Goal: Ask a question: Seek information or help from site administrators or community

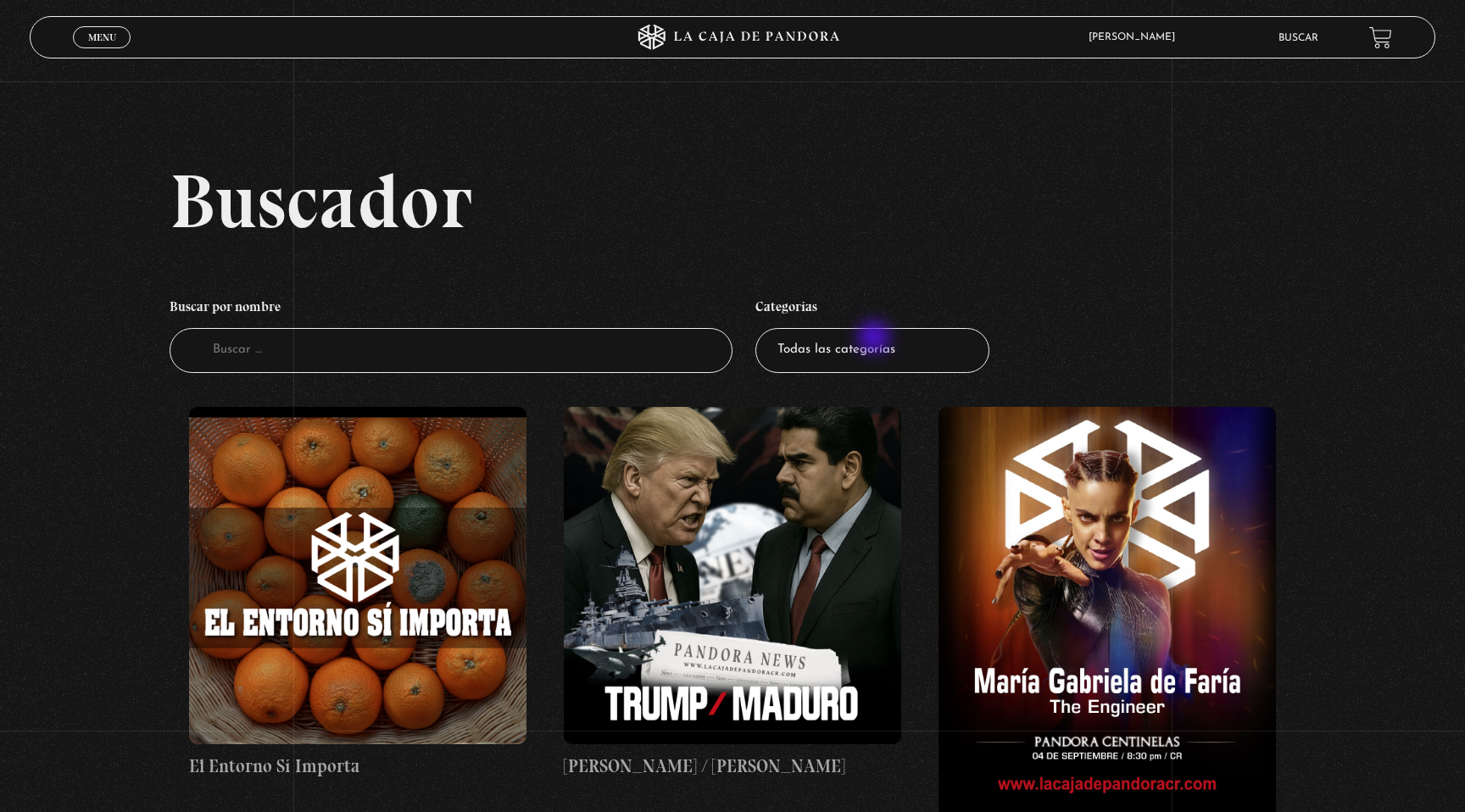
click at [877, 354] on select "Todas las categorías 11:11 Humanitario (1) Amo los Lunes (3) Análisis de series…" at bounding box center [872, 351] width 234 height 45
click at [111, 46] on span "Cerrar" at bounding box center [102, 52] width 40 height 12
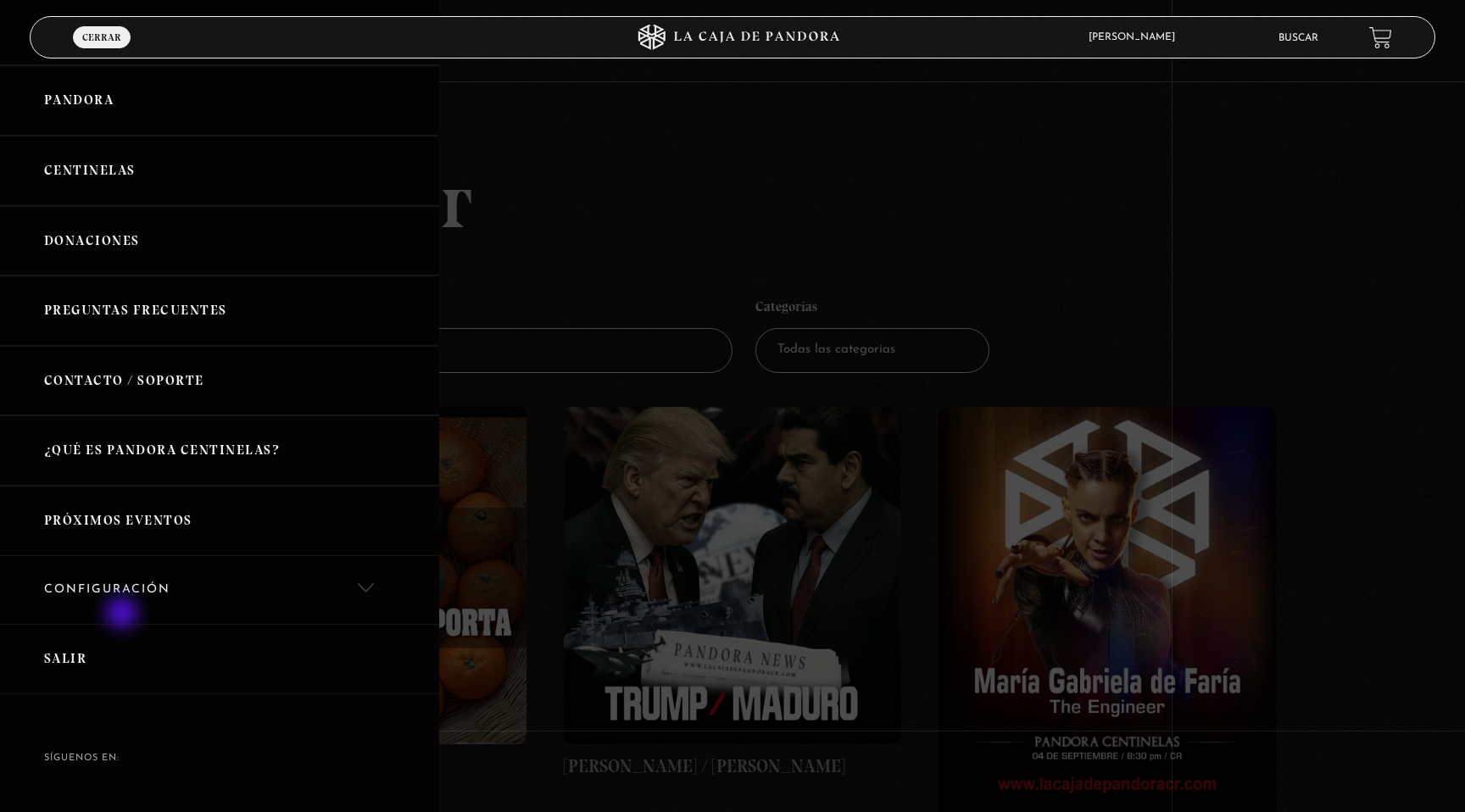
scroll to position [130, 0]
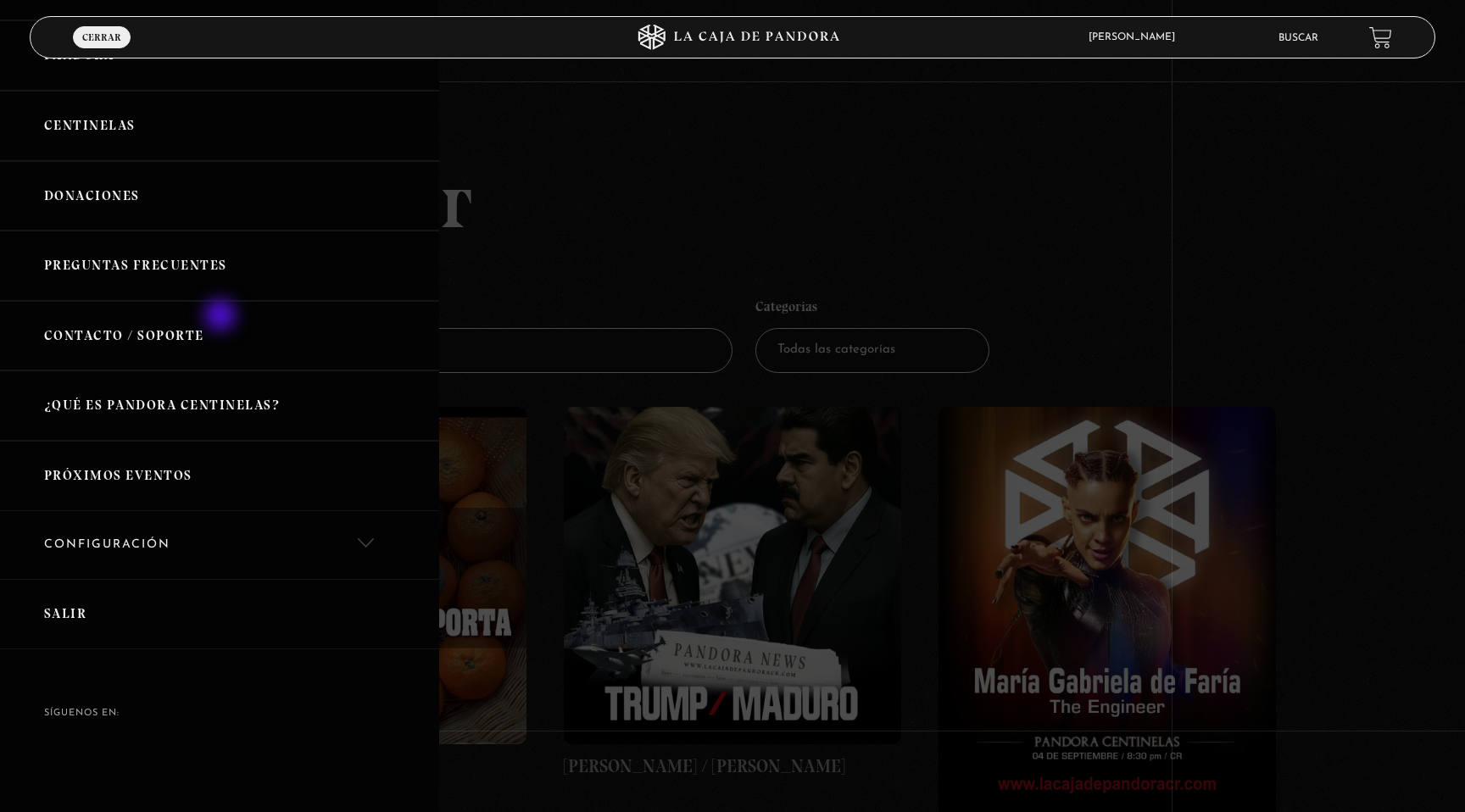
click at [222, 317] on link "Contacto / Soporte" at bounding box center [219, 336] width 439 height 71
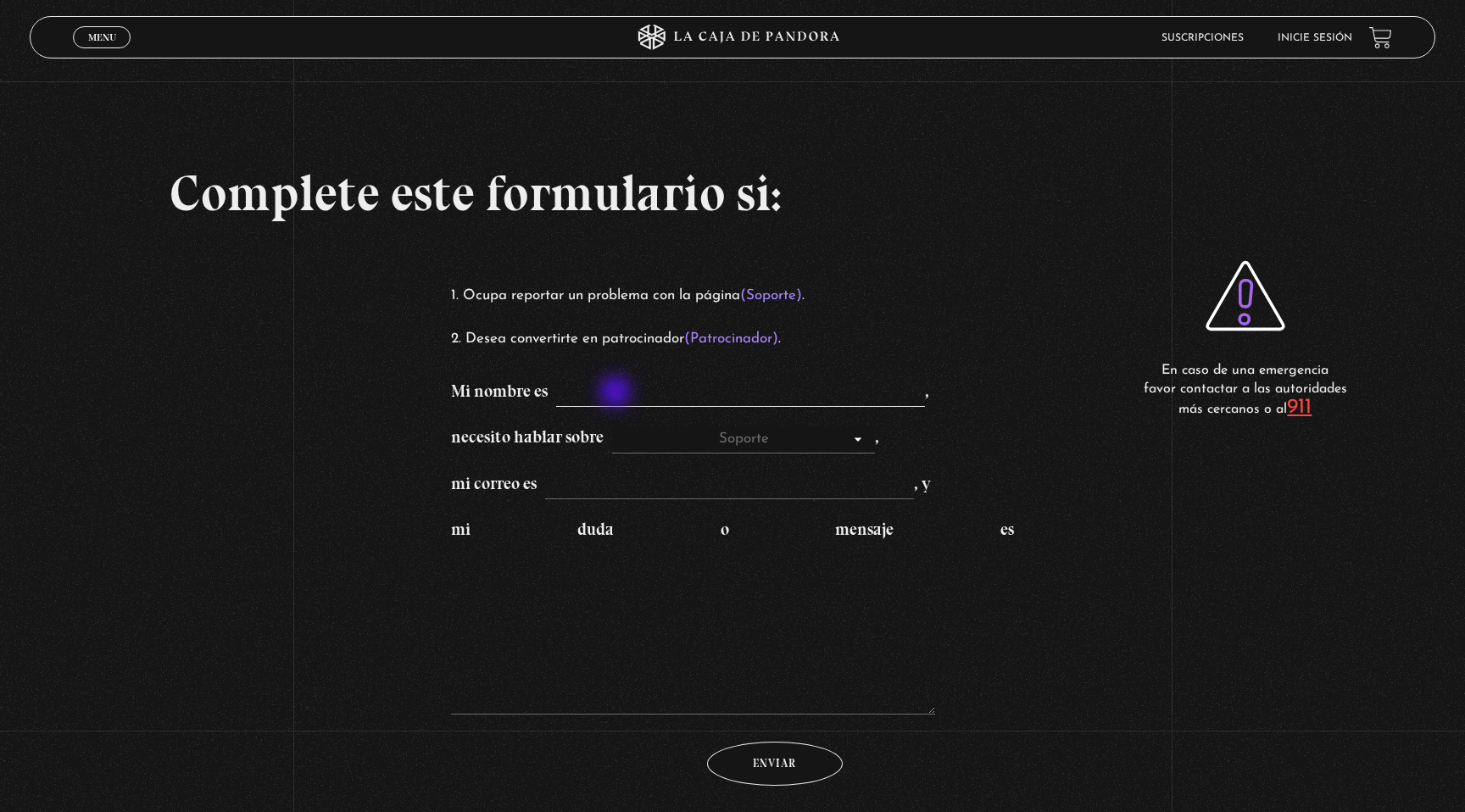
click at [617, 393] on input "Mi nombre es ," at bounding box center [740, 394] width 369 height 27
click at [942, 393] on p "Mi nombre es ," at bounding box center [732, 392] width 563 height 30
click at [868, 441] on select "Soporte Patrocinadores" at bounding box center [743, 440] width 263 height 27
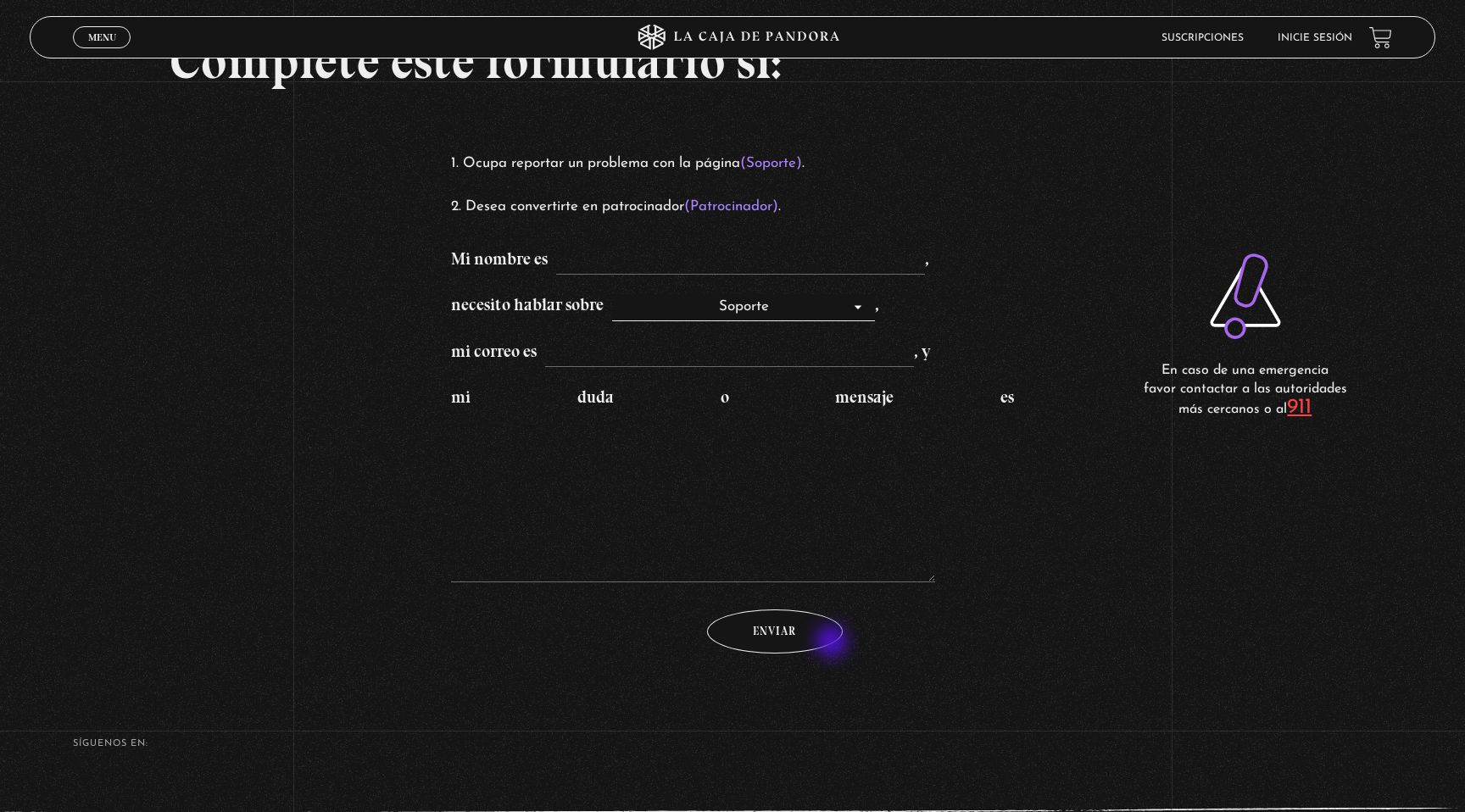
scroll to position [118, 0]
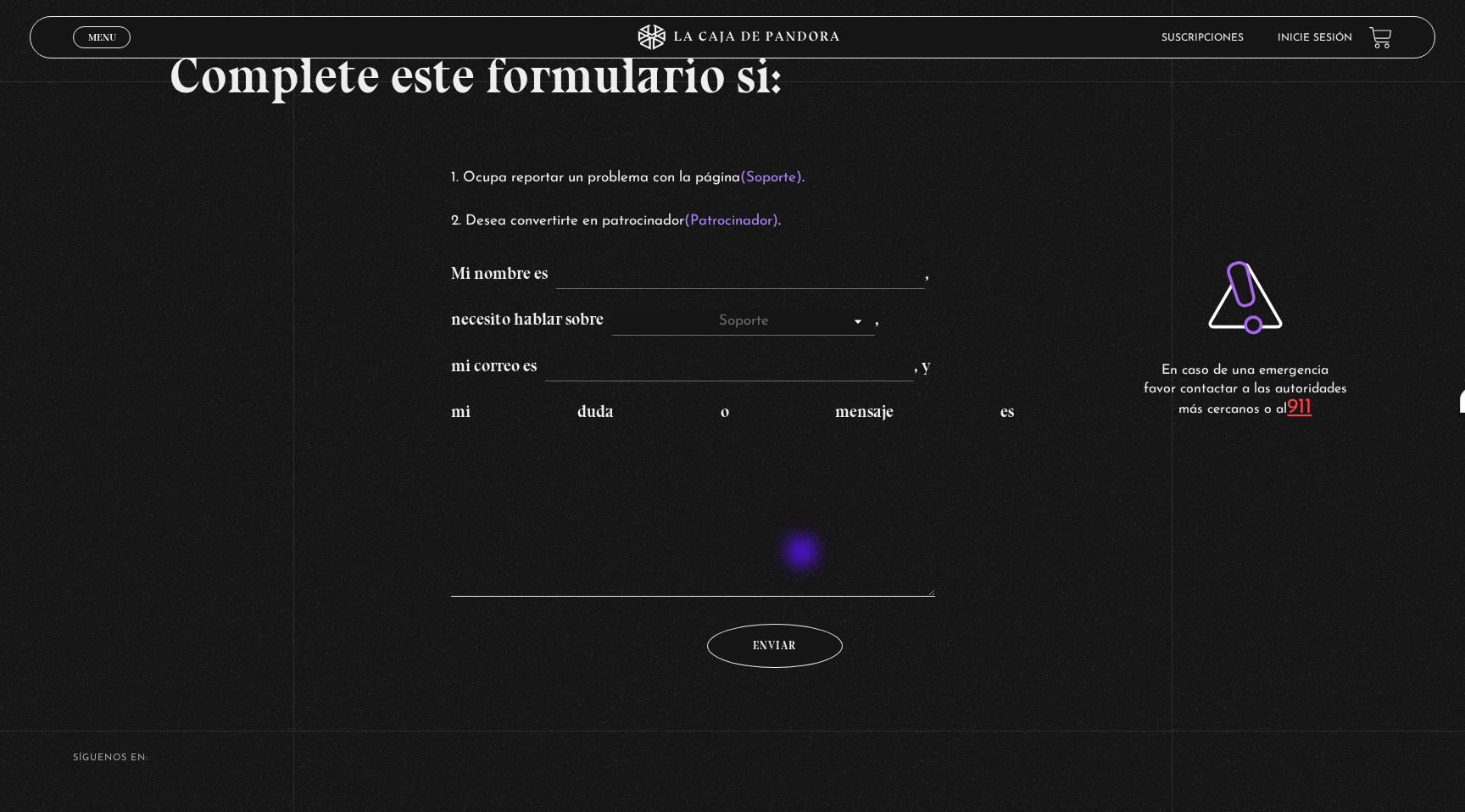
click at [803, 554] on textarea "mi duda o mensaje es" at bounding box center [693, 511] width 484 height 169
click at [699, 283] on input "Mi nombre es ," at bounding box center [740, 276] width 369 height 27
type input "Indira"
click at [645, 558] on textarea "mi duda o mensaje es" at bounding box center [693, 511] width 484 height 169
click at [766, 373] on input "mi correo es , y" at bounding box center [729, 369] width 369 height 27
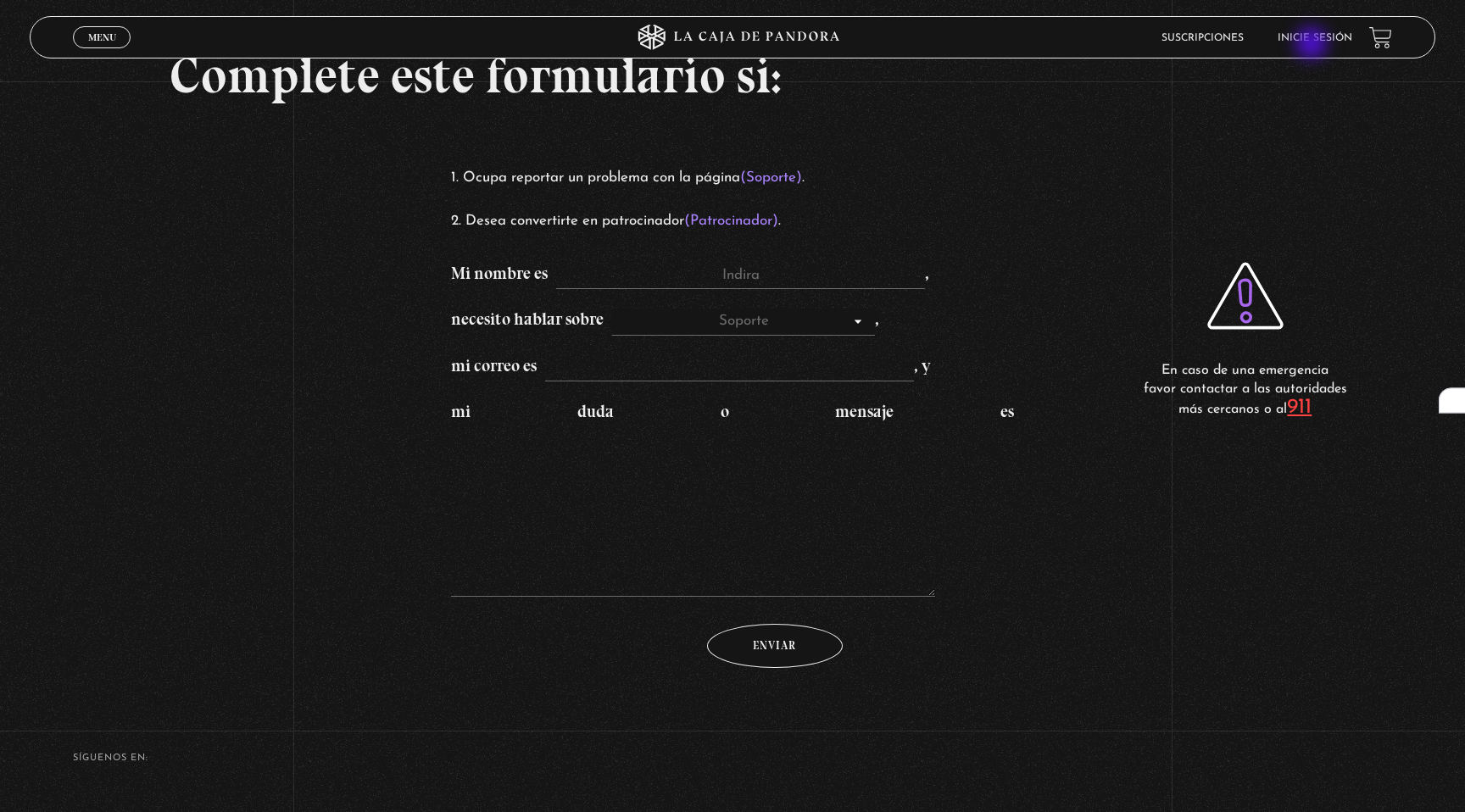
click at [1317, 48] on li "Inicie sesión" at bounding box center [1315, 37] width 74 height 26
click at [1318, 41] on link "Inicie sesión" at bounding box center [1315, 37] width 74 height 10
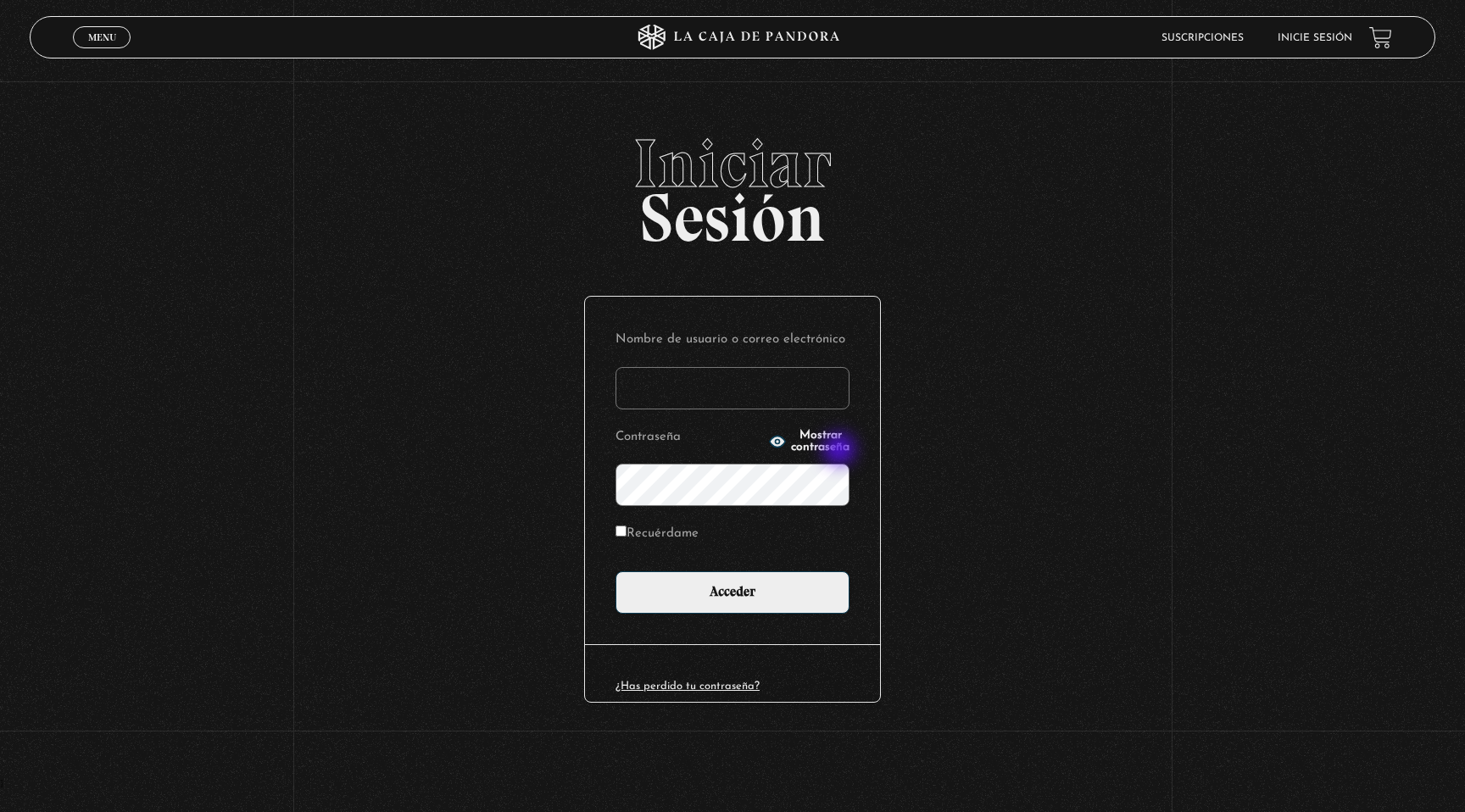
type input "[EMAIL_ADDRESS][DOMAIN_NAME]"
click at [820, 392] on input "[EMAIL_ADDRESS][DOMAIN_NAME]" at bounding box center [732, 388] width 234 height 43
click at [457, 401] on div "Iniciar Sesión Nombre de usuario o correo electrónico [EMAIL_ADDRESS][DOMAIN_NA…" at bounding box center [732, 454] width 1465 height 649
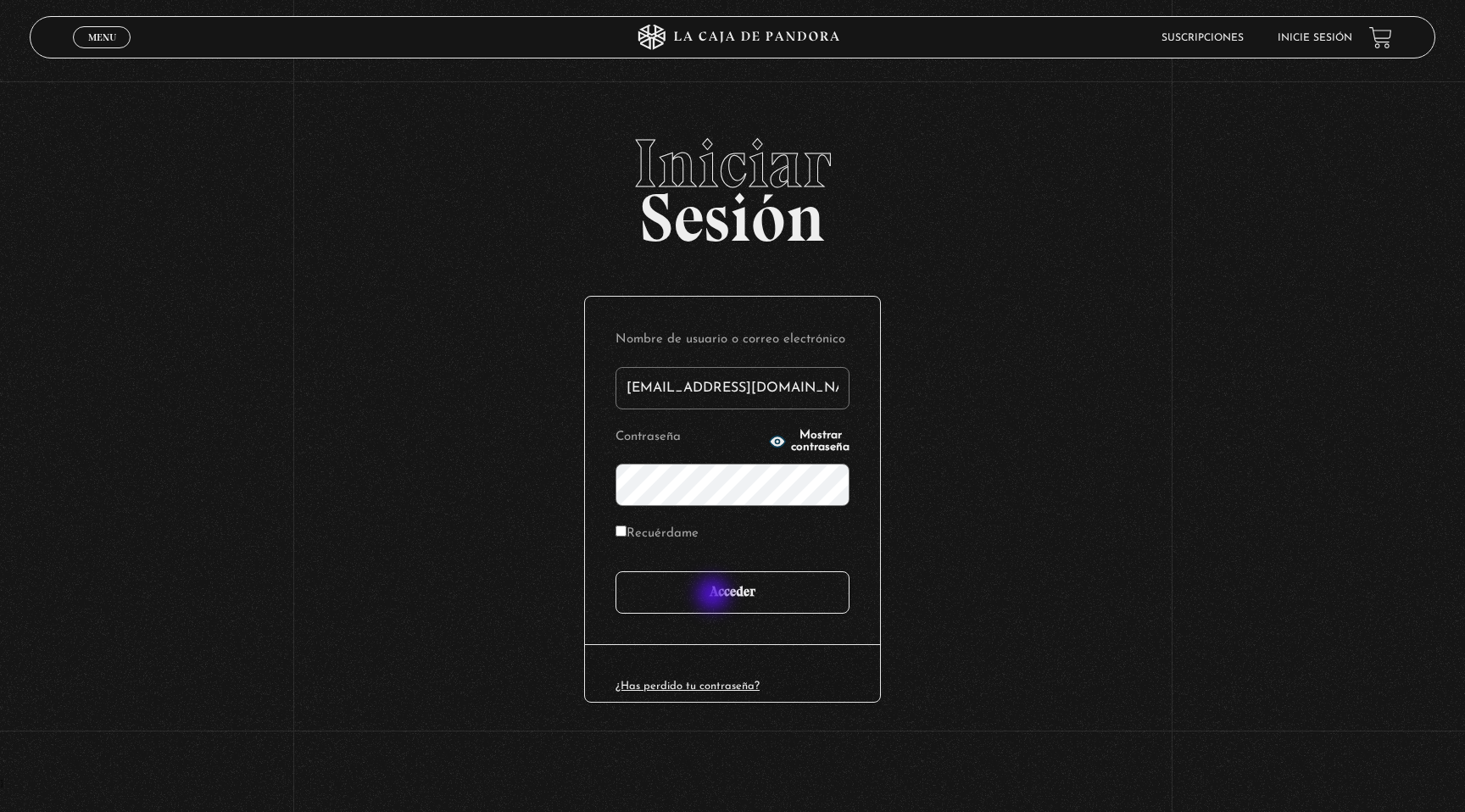
click at [714, 595] on input "Acceder" at bounding box center [732, 592] width 234 height 43
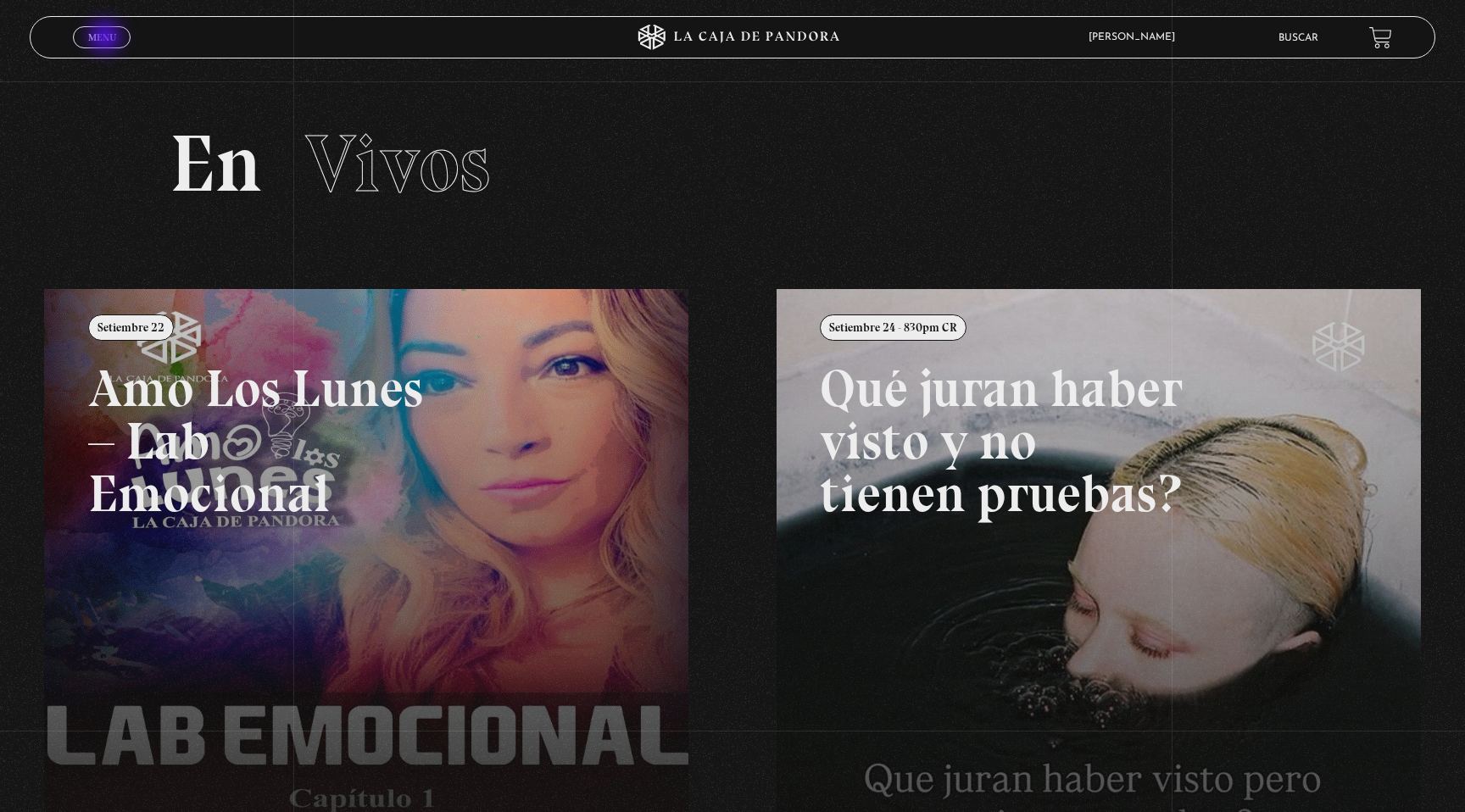
click at [107, 38] on span "Menu" at bounding box center [102, 37] width 28 height 10
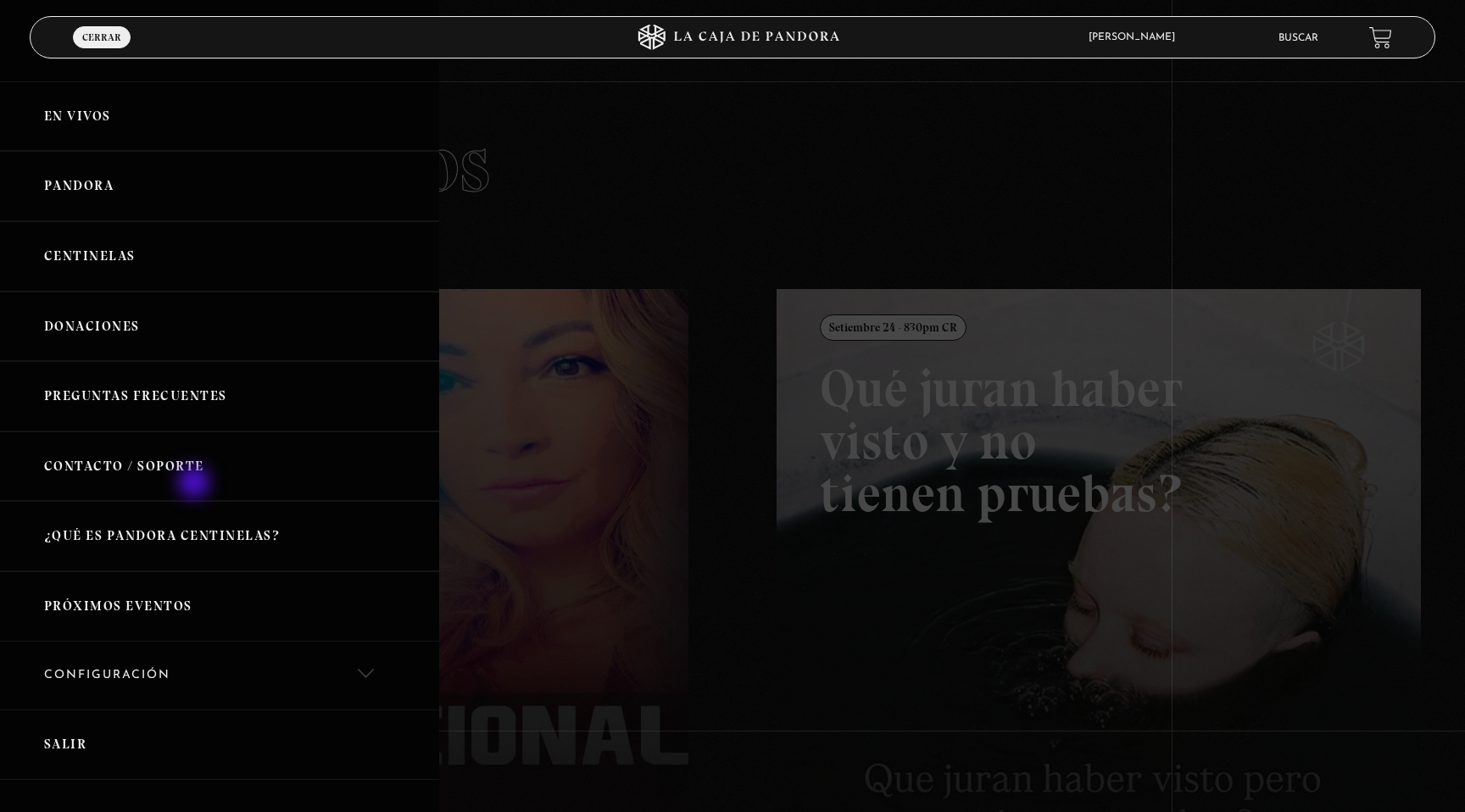
click at [197, 482] on link "Contacto / Soporte" at bounding box center [219, 467] width 439 height 71
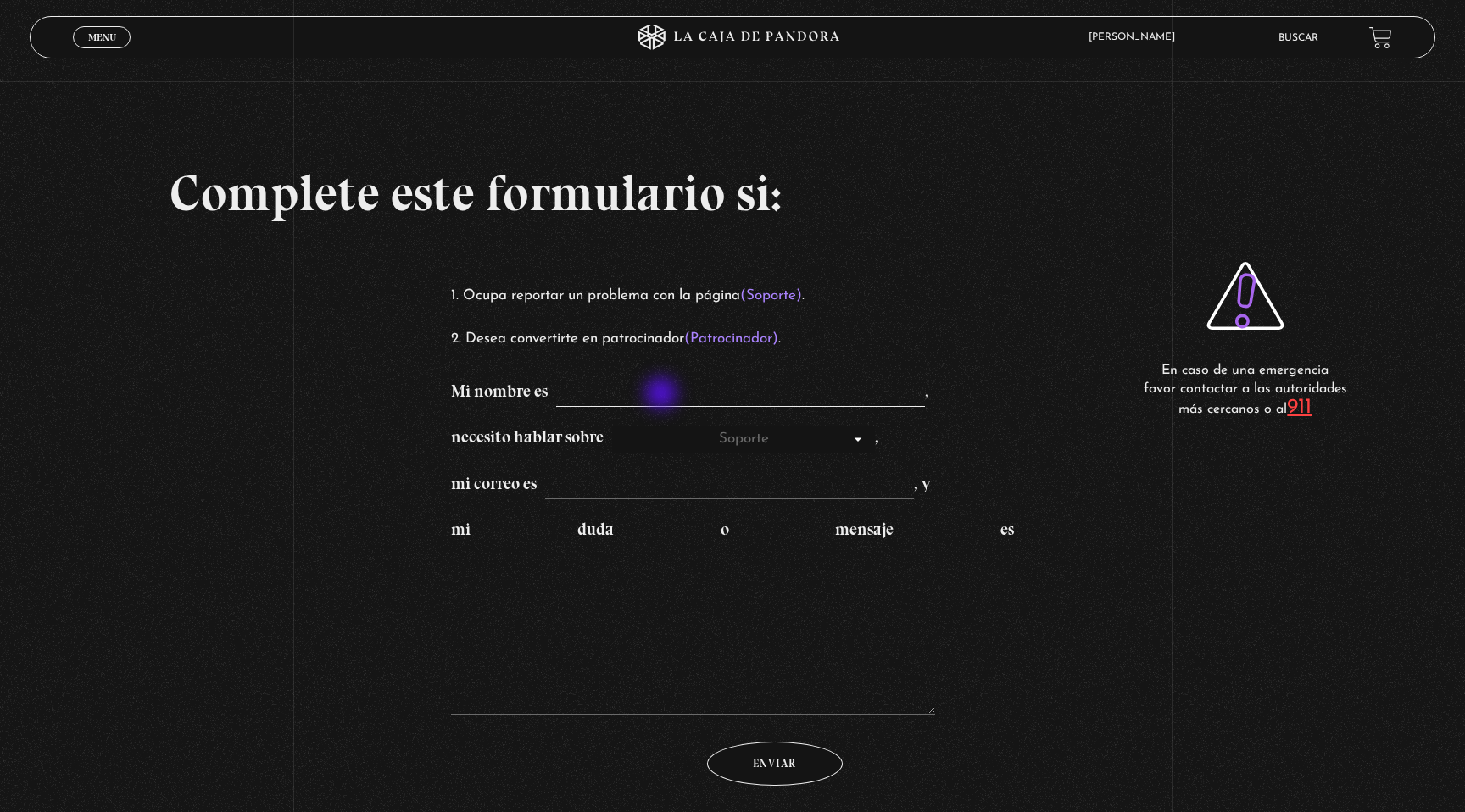
click at [663, 395] on input "Mi nombre es ," at bounding box center [740, 394] width 369 height 27
type input "[PERSON_NAME]"
type input "[EMAIL_ADDRESS][DOMAIN_NAME]"
click at [623, 643] on textarea "mi duda o mensaje es" at bounding box center [693, 629] width 484 height 169
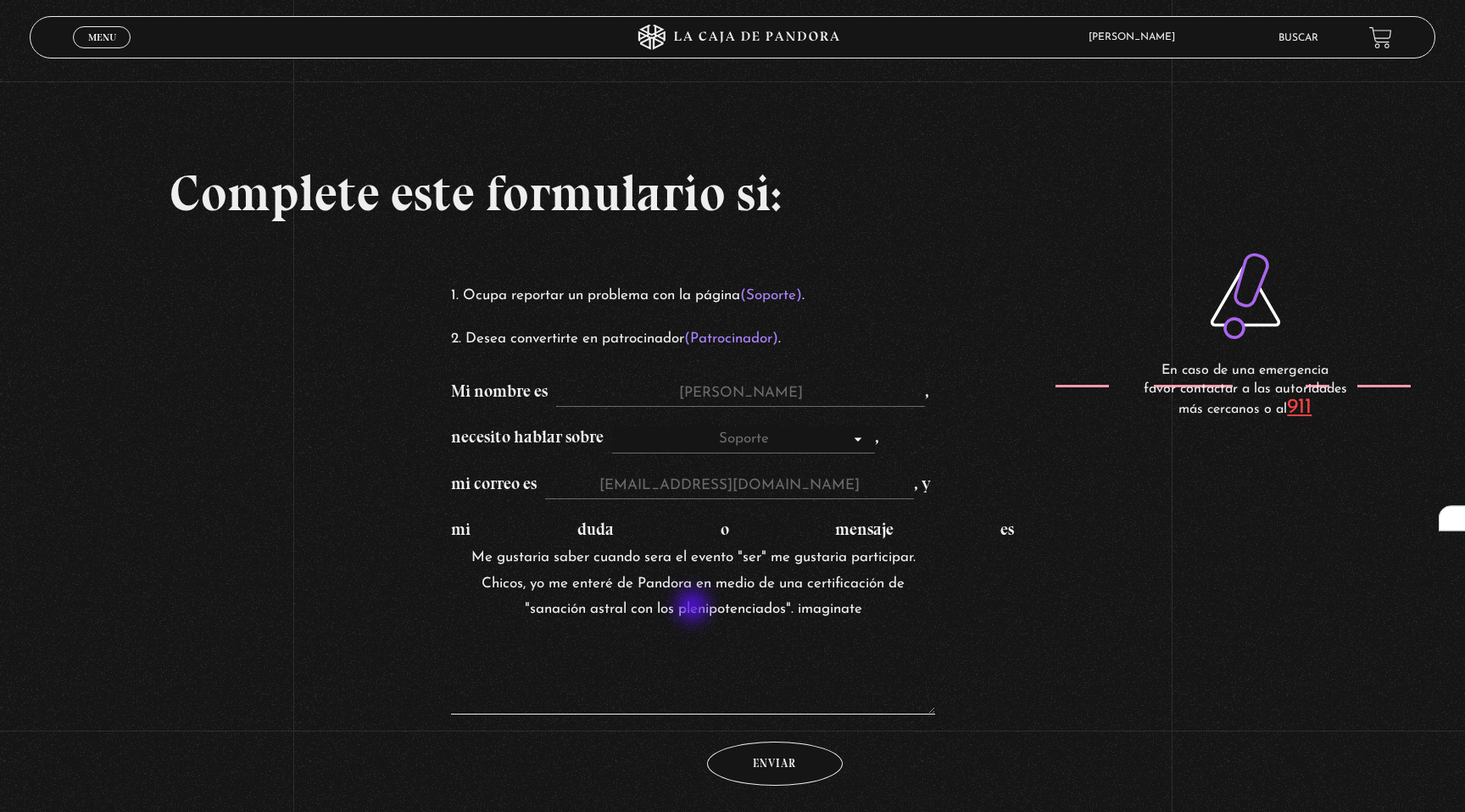
drag, startPoint x: 784, startPoint y: 607, endPoint x: 694, endPoint y: 607, distance: 90.0
click at [694, 607] on textarea "Me gustaria saber cuando sera el evento "ser" me gustaria participar. Chicos, y…" at bounding box center [693, 629] width 484 height 169
click at [867, 607] on textarea "Me gustaria saber cuando sera el evento "ser" me gustaria participar. Chicos, y…" at bounding box center [693, 629] width 484 height 169
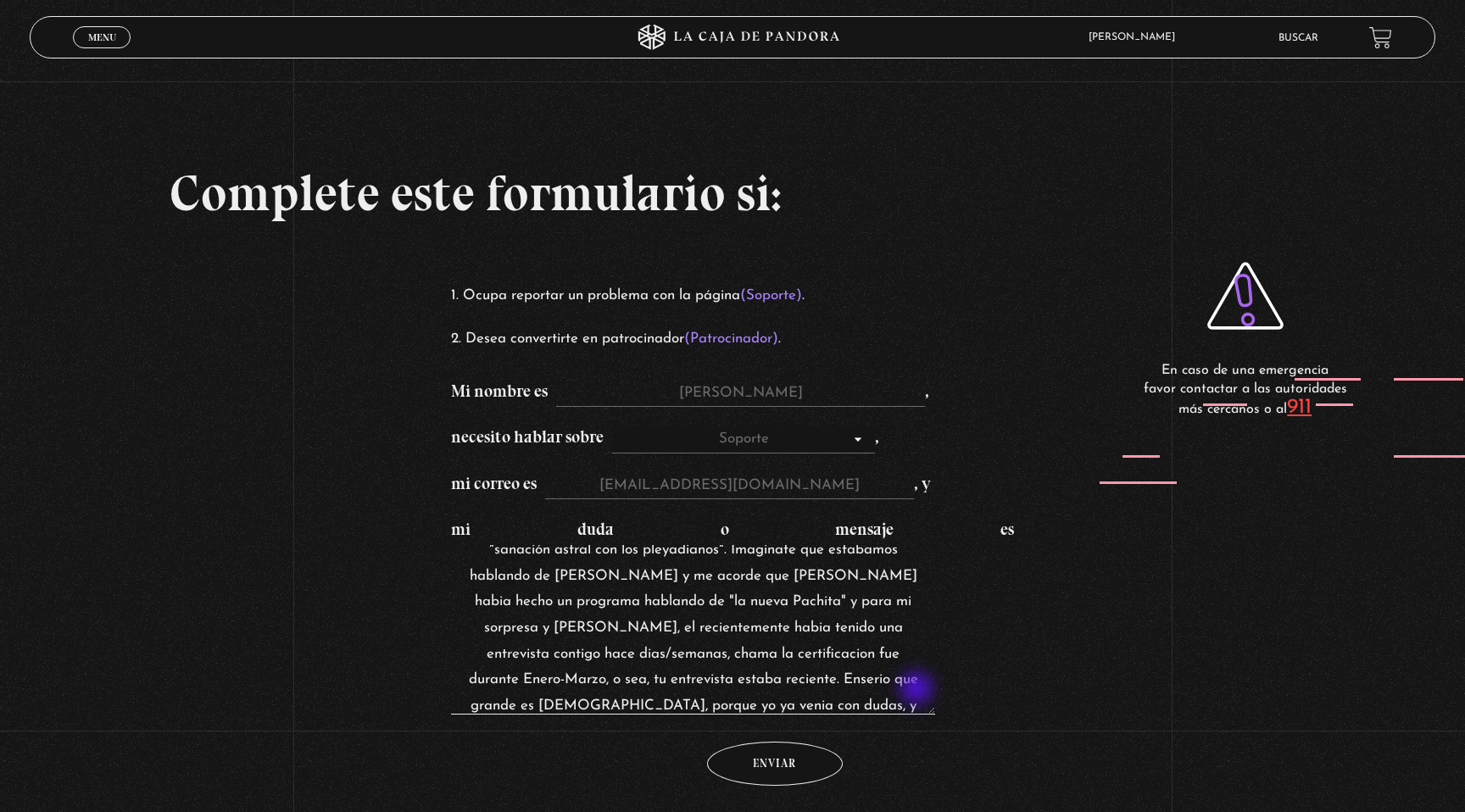
scroll to position [85, 0]
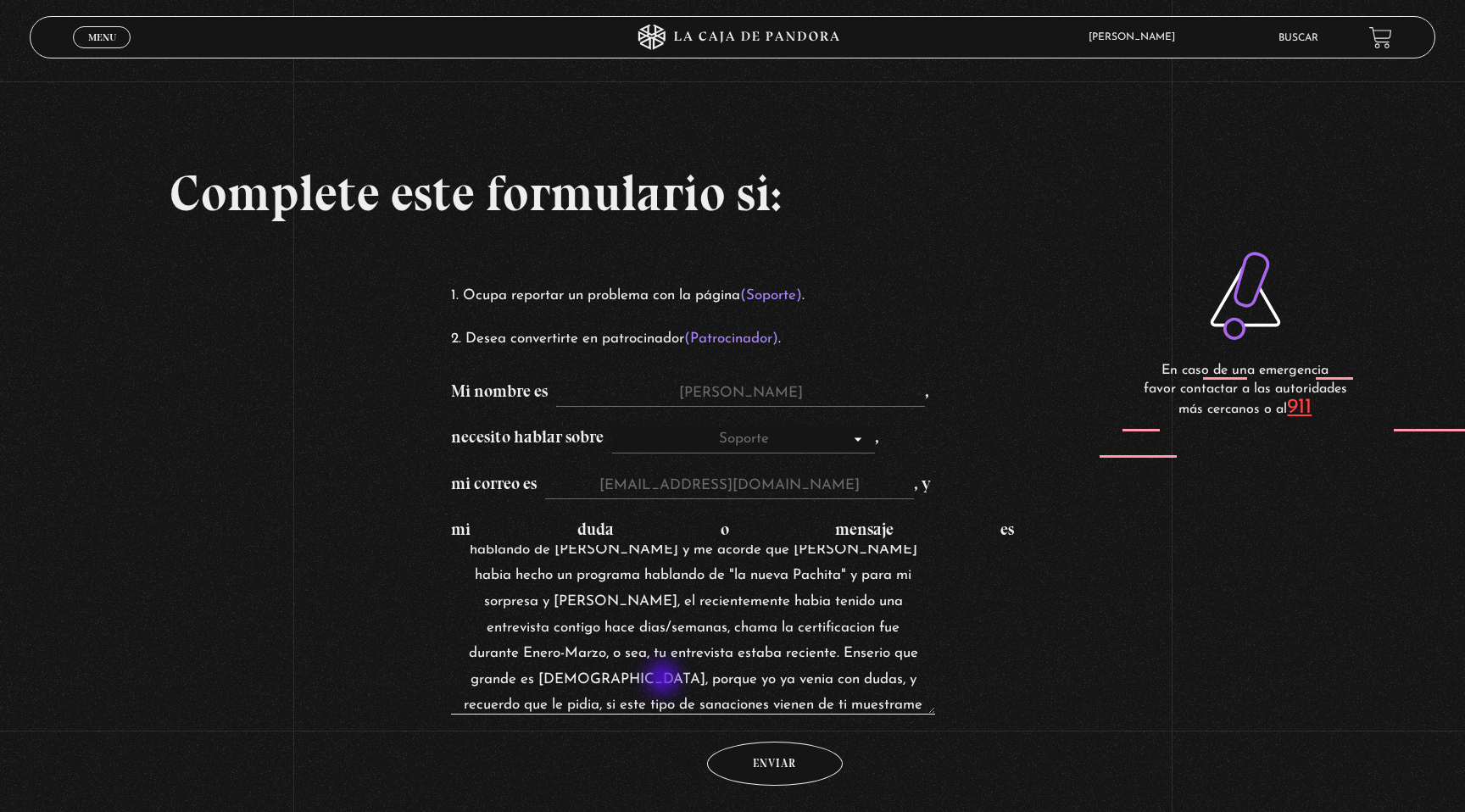
click at [665, 681] on textarea "Me gustaria saber cuando sera el evento "ser" me gustaria participar. Chicos, y…" at bounding box center [693, 629] width 484 height 169
click at [756, 699] on textarea "Me gustaria saber cuando sera el evento "ser" me gustaria participar. Chicos, y…" at bounding box center [693, 629] width 484 height 169
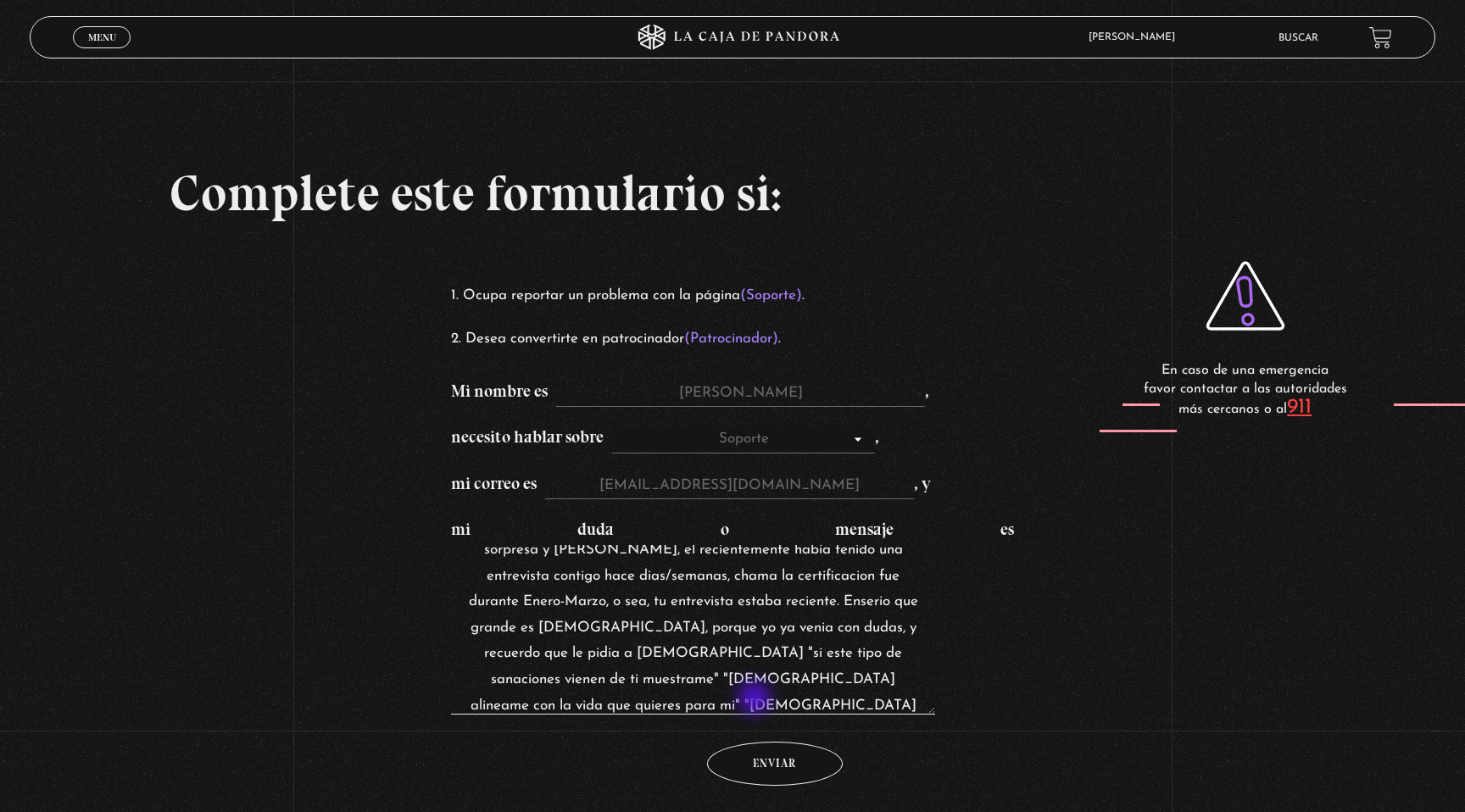
scroll to position [137, 0]
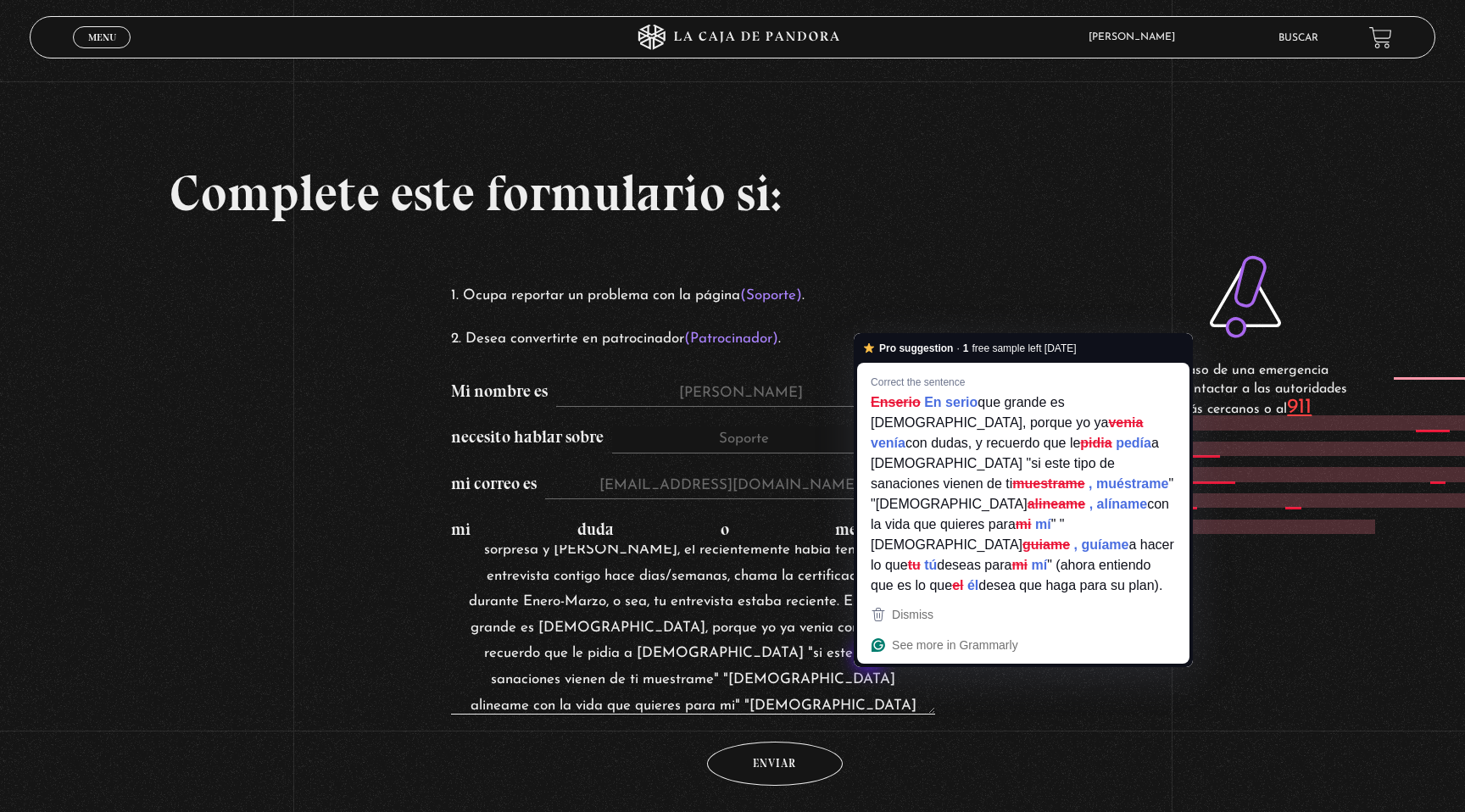
click at [871, 659] on textarea "Me gustaria saber cuando sera el evento "ser" me gustaria participar. Chicos, y…" at bounding box center [693, 629] width 484 height 169
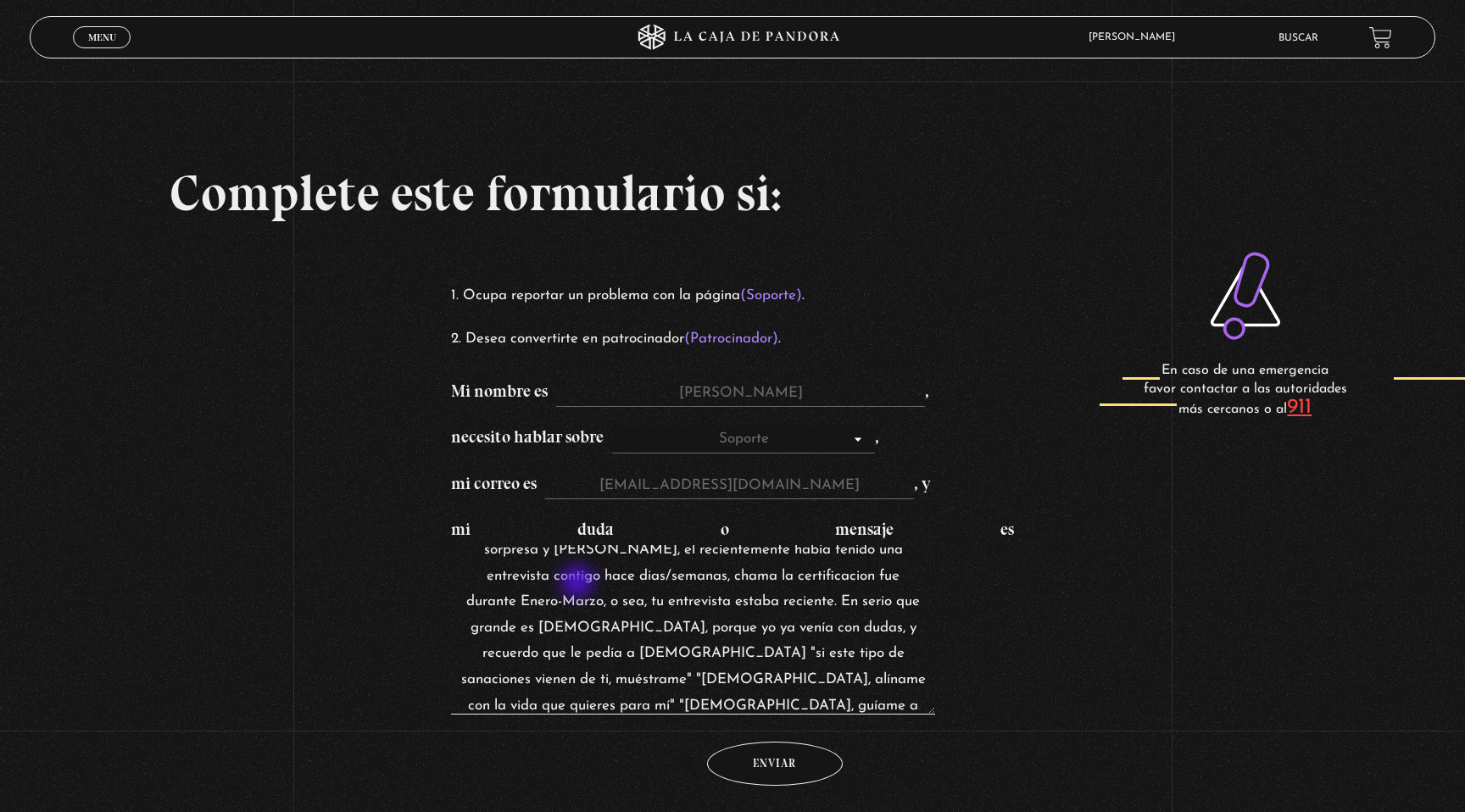
click at [579, 583] on textarea "Me gustaria saber cuando sera el evento "ser" me gustaria participar. Chicos, y…" at bounding box center [693, 629] width 484 height 169
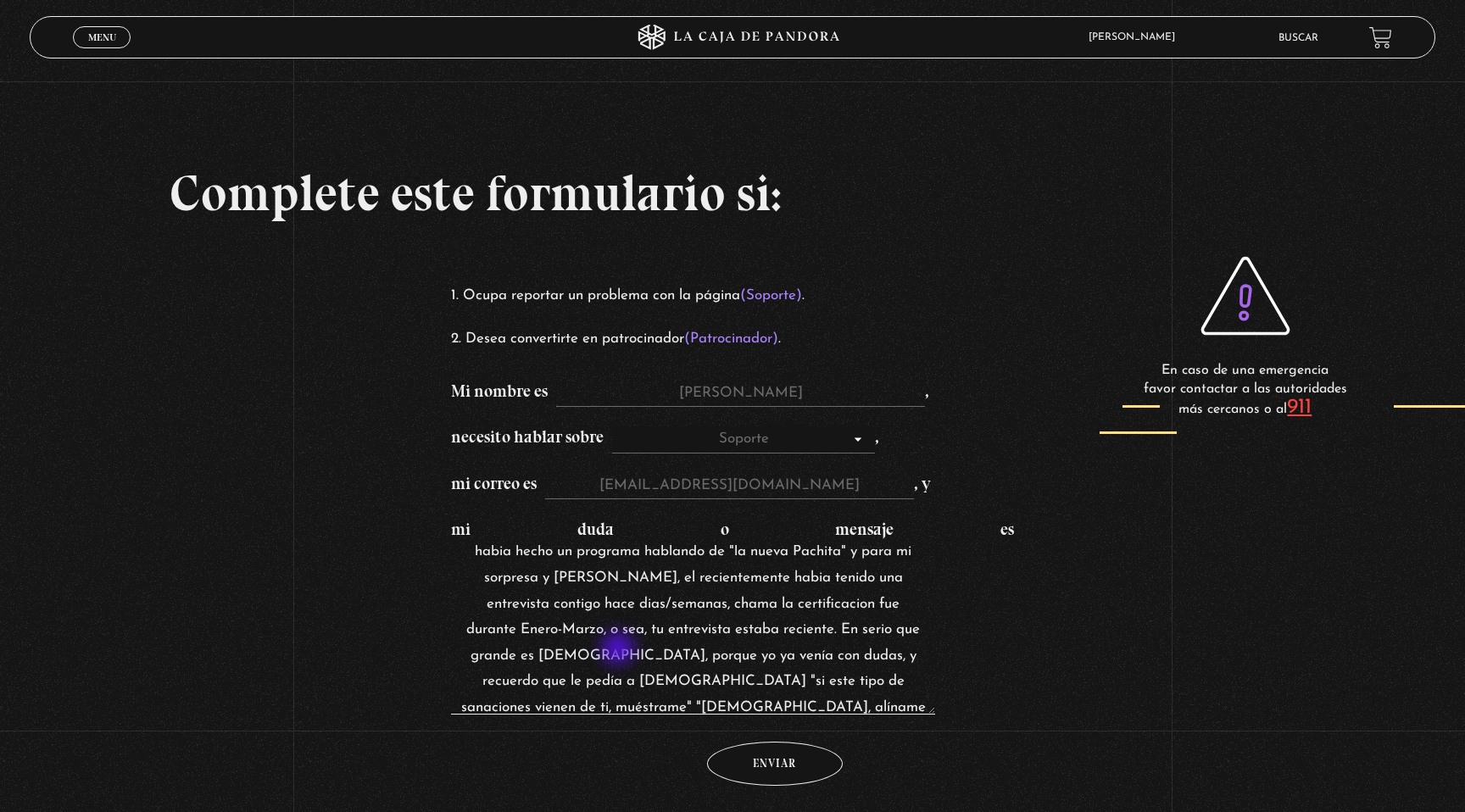
scroll to position [142, 0]
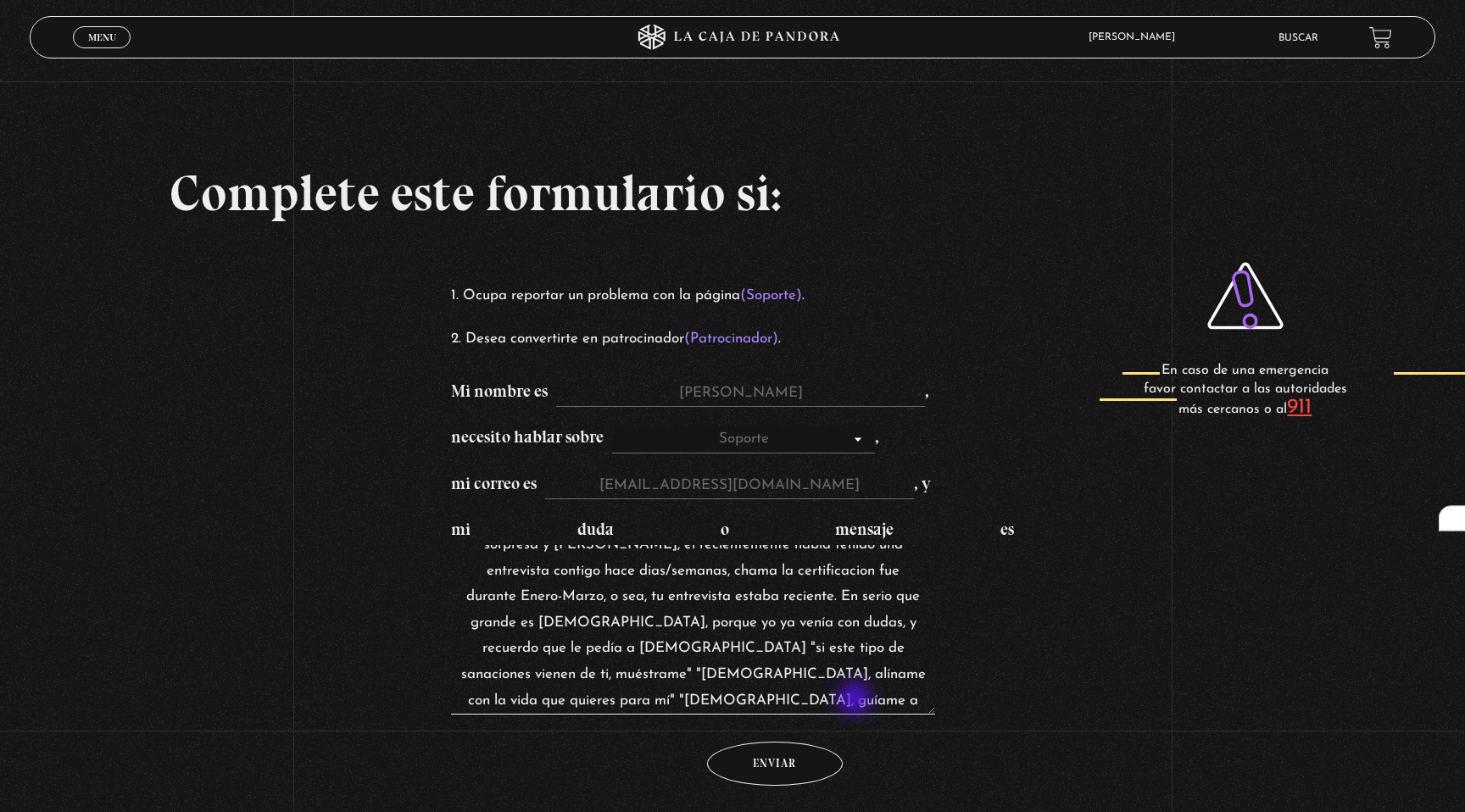
click at [856, 700] on textarea "Me gustaria saber cuando sera el evento "ser" me gustaria participar. Chicos, y…" at bounding box center [693, 629] width 484 height 169
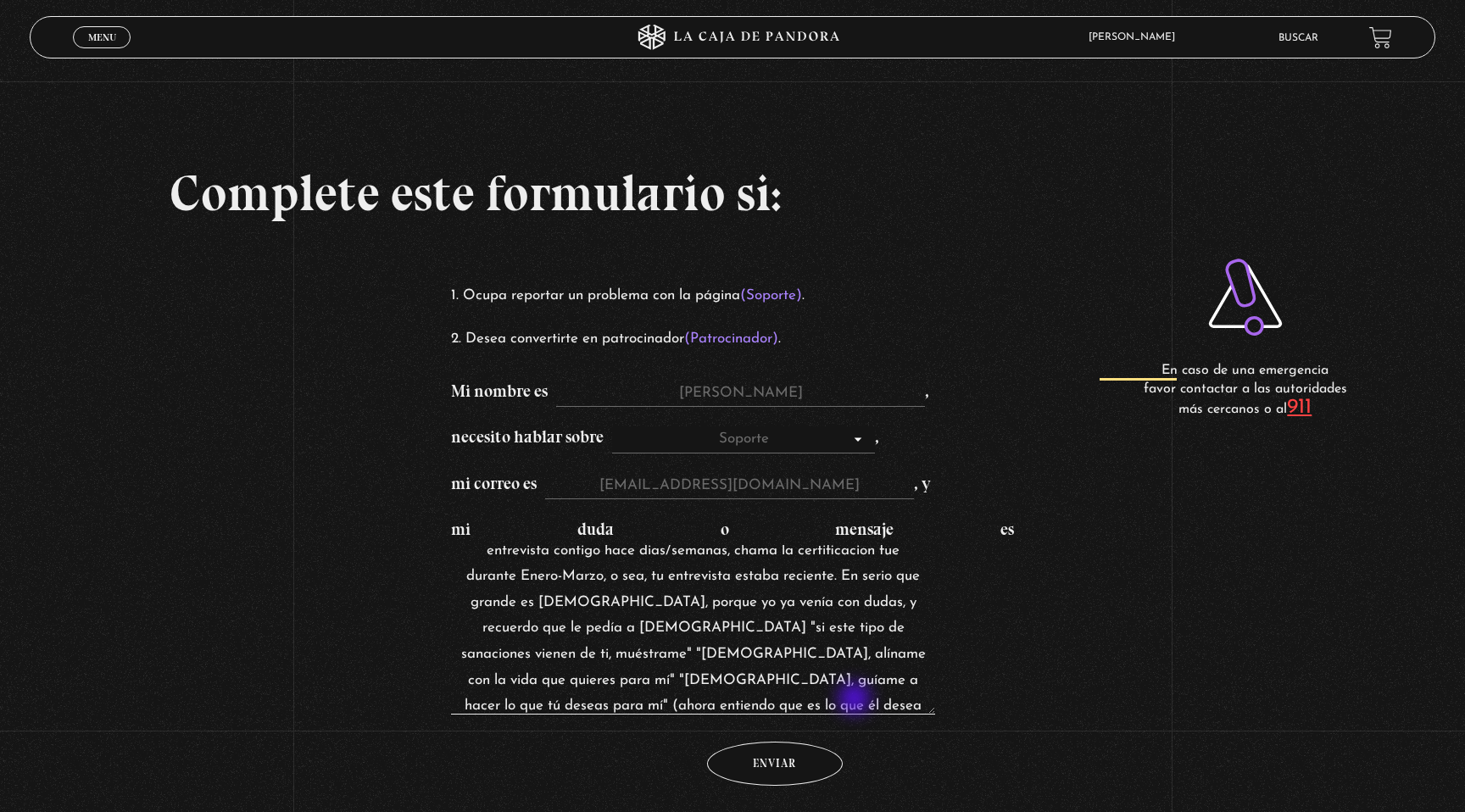
scroll to position [189, 0]
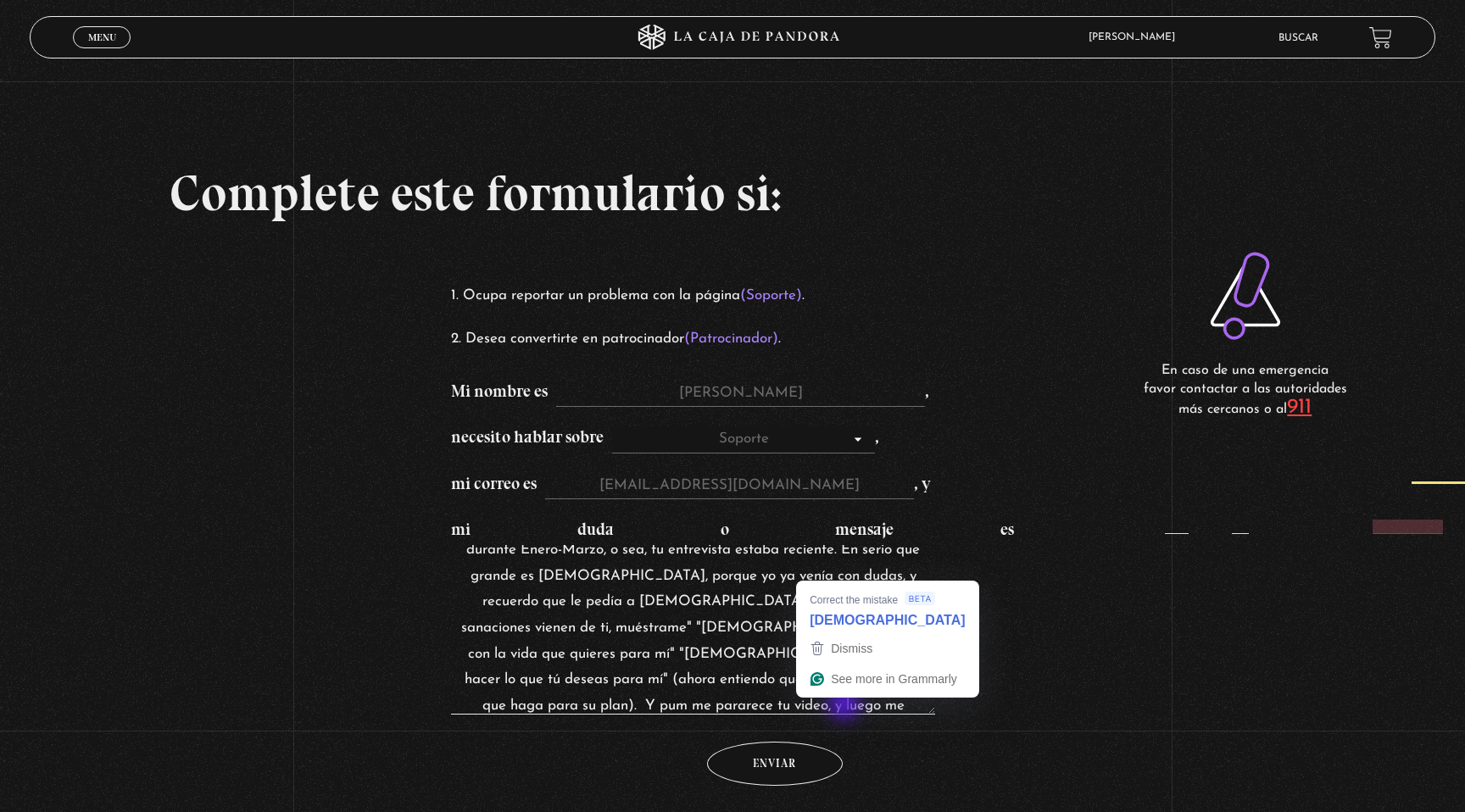
click at [846, 705] on textarea "Me gustaria saber cuando sera el evento "ser" me gustaria participar. Chicos, y…" at bounding box center [693, 629] width 484 height 169
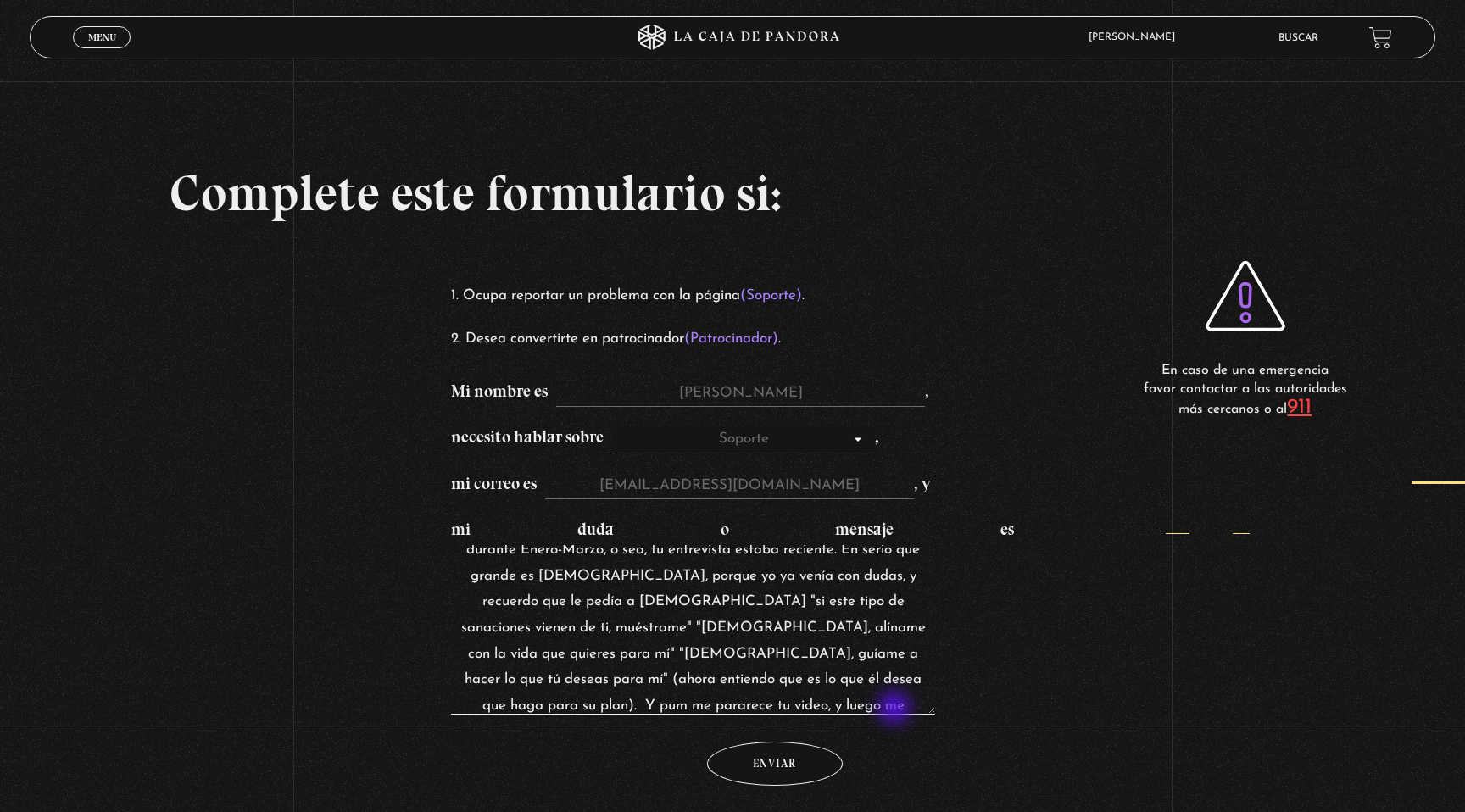
click at [896, 710] on textarea "Me gustaria saber cuando sera el evento "ser" me gustaria participar. Chicos, y…" at bounding box center [693, 629] width 484 height 169
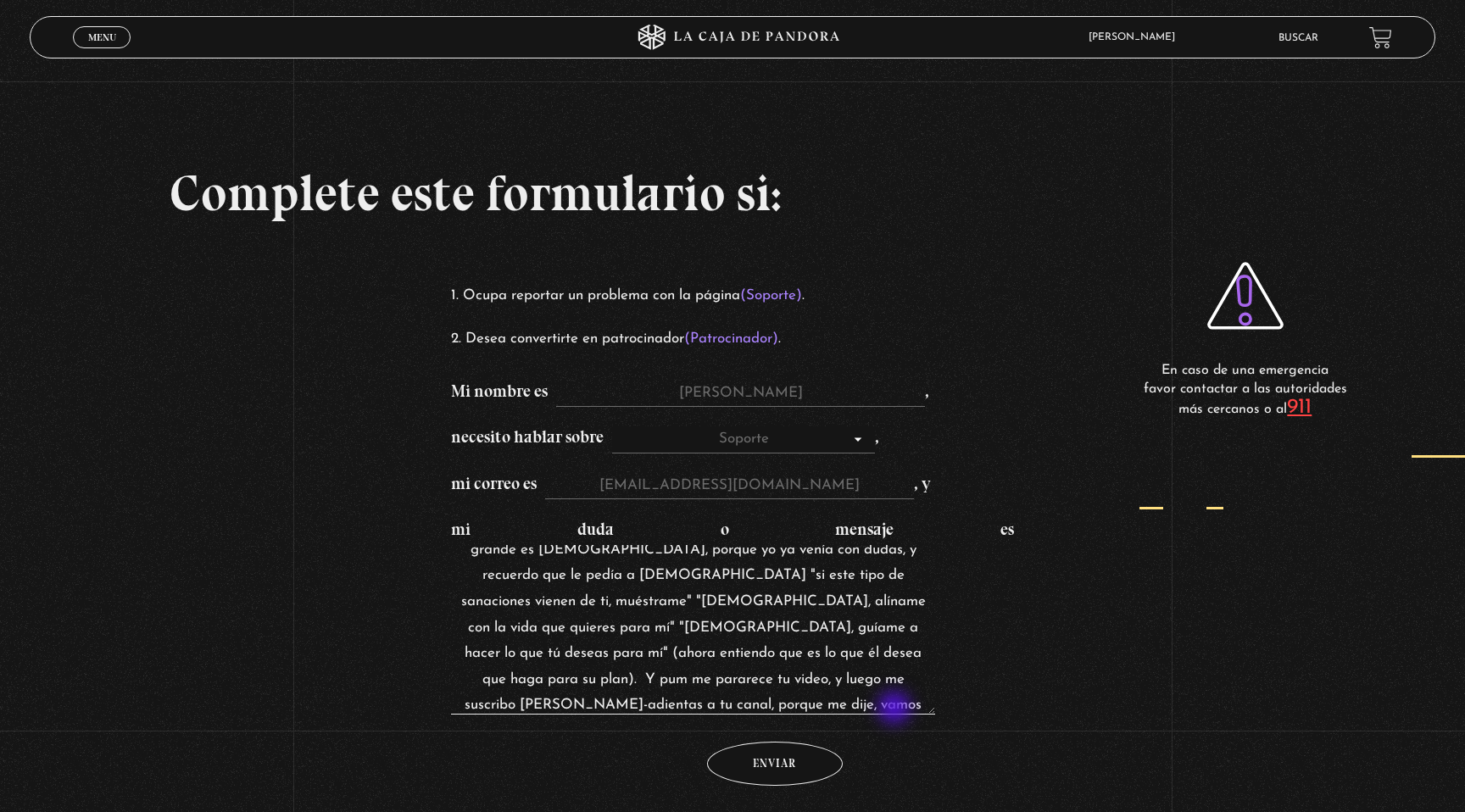
type textarea "Me gustaria saber cuando sera el evento "ser" me gustaria participar. Chicos, y…"
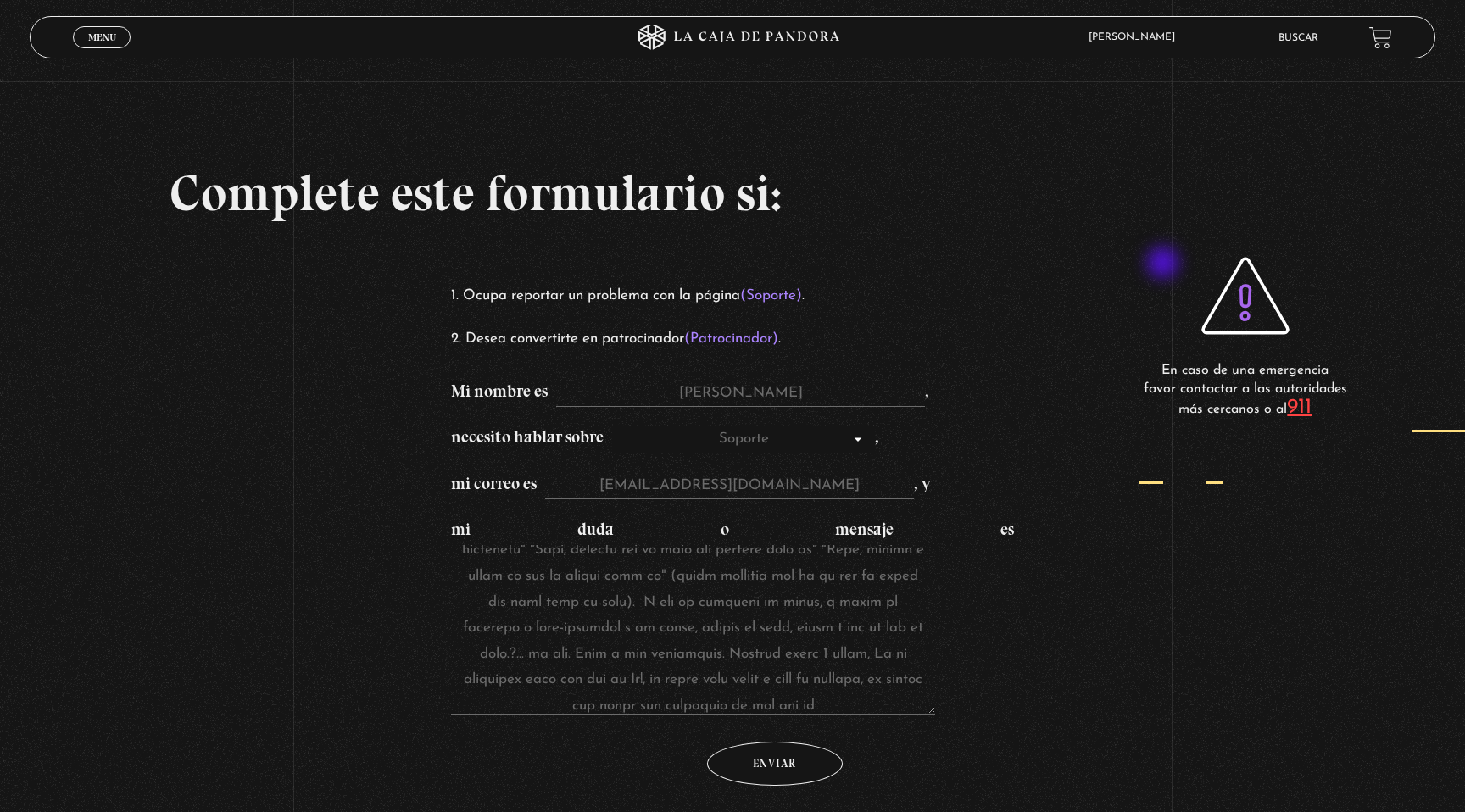
scroll to position [267, 0]
click at [857, 682] on textarea "mi duda o mensaje es" at bounding box center [693, 629] width 484 height 169
drag, startPoint x: 927, startPoint y: 700, endPoint x: 877, endPoint y: 691, distance: 50.8
click at [877, 691] on textarea "mi duda o mensaje es" at bounding box center [678, 629] width 455 height 169
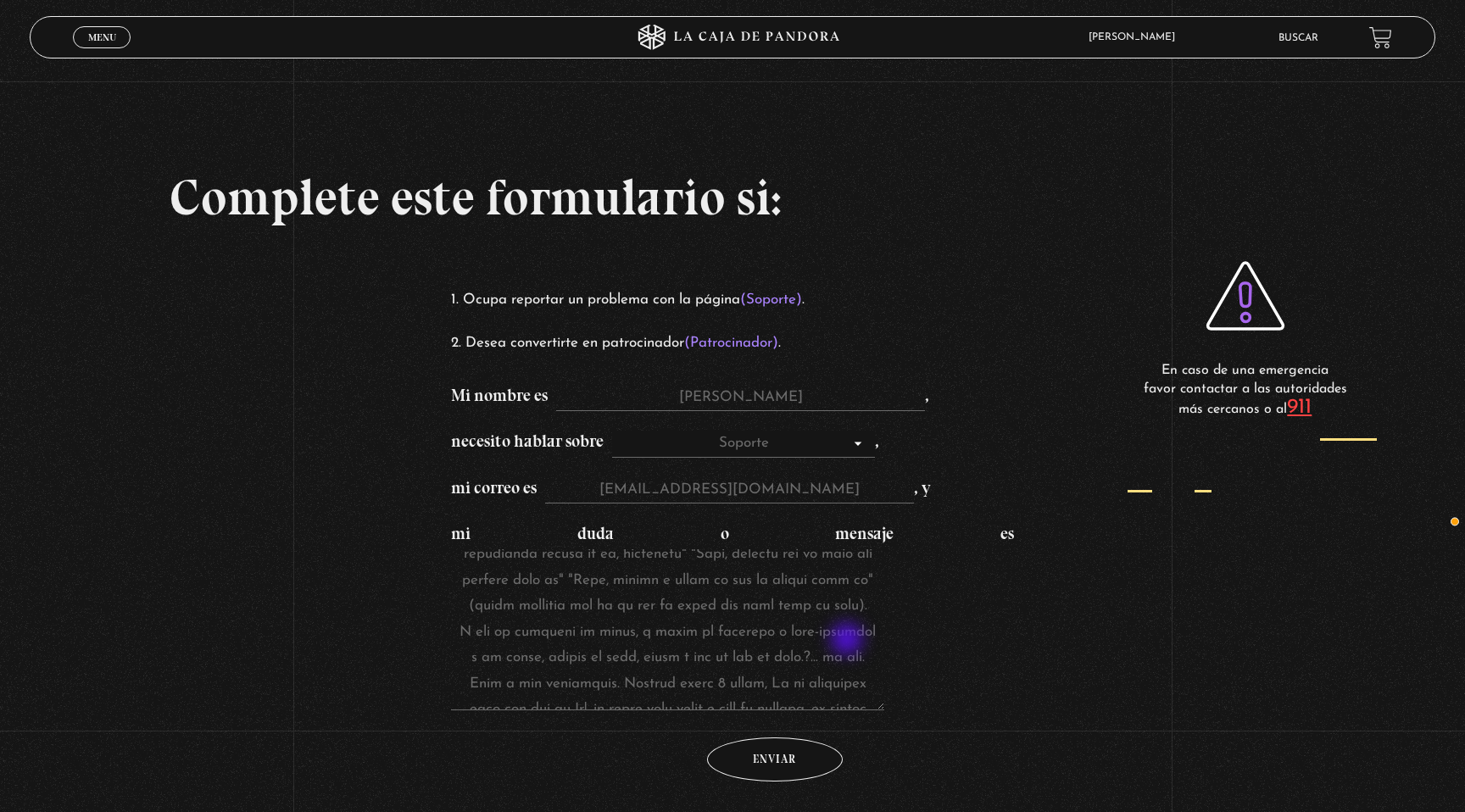
scroll to position [359, 0]
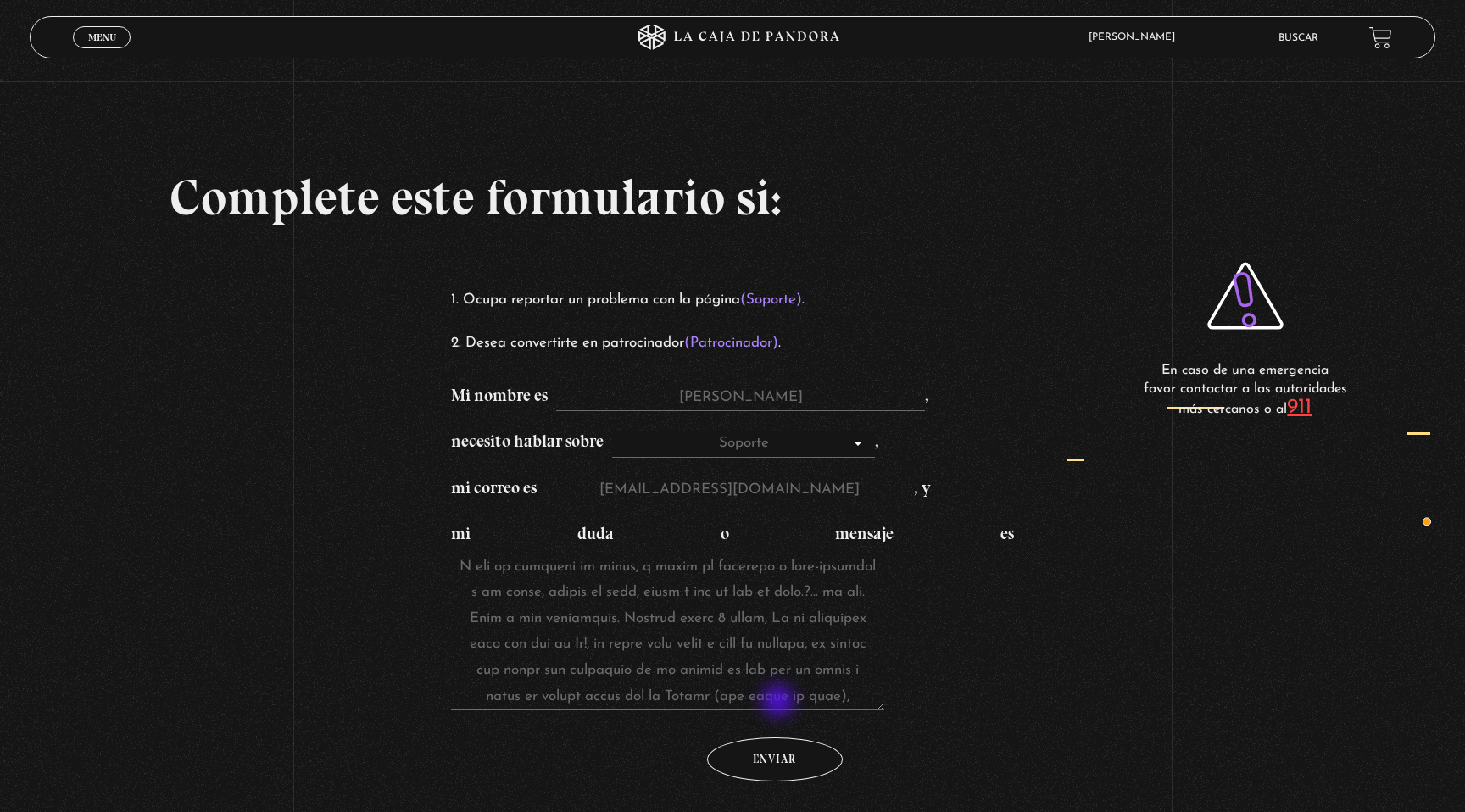
click at [780, 702] on textarea "mi duda o mensaje es" at bounding box center [667, 630] width 433 height 161
drag, startPoint x: 780, startPoint y: 702, endPoint x: 655, endPoint y: 672, distance: 128.5
click at [656, 672] on textarea "mi duda o mensaje es" at bounding box center [667, 630] width 433 height 161
click at [812, 699] on textarea "mi duda o mensaje es" at bounding box center [667, 630] width 433 height 161
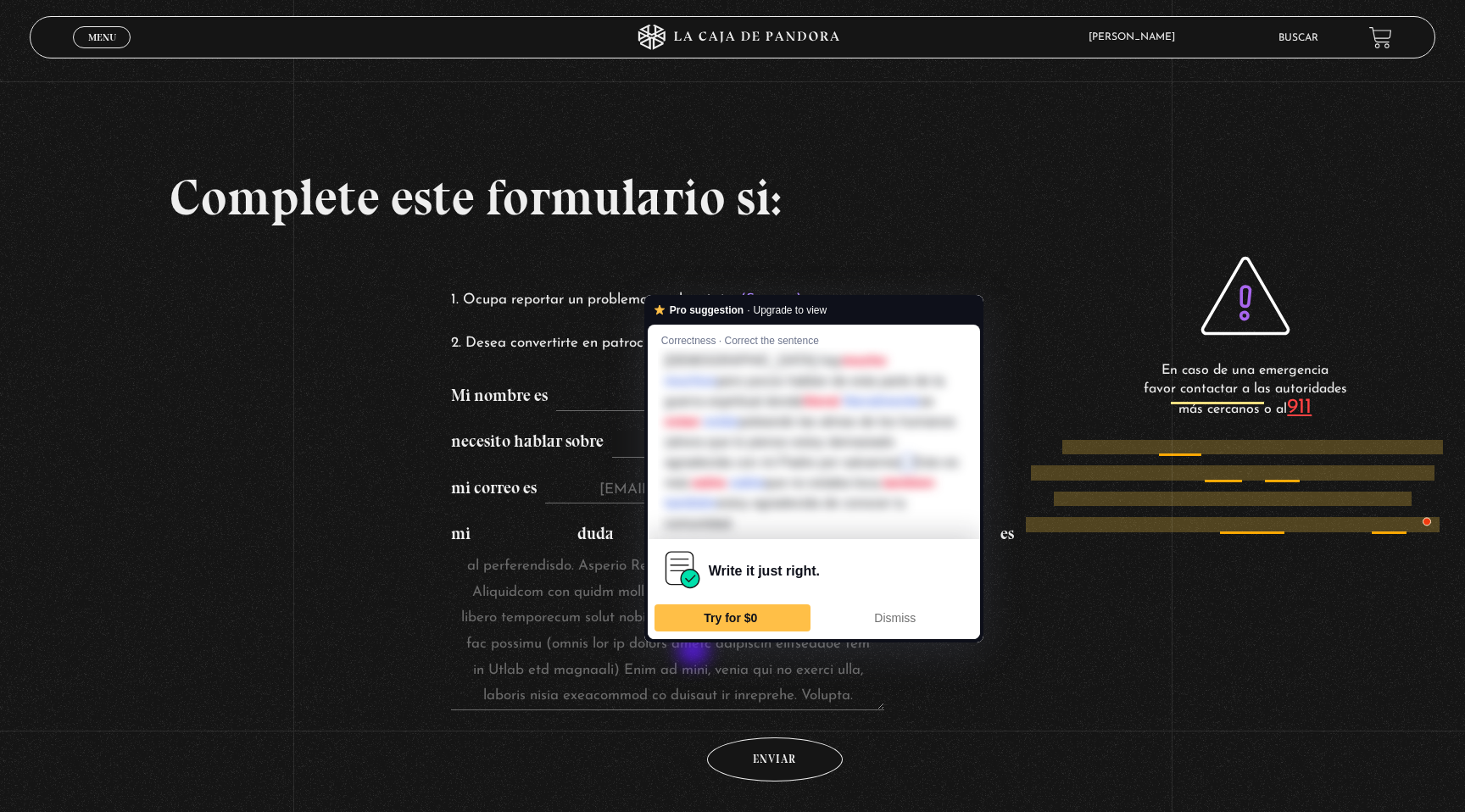
scroll to position [605, 0]
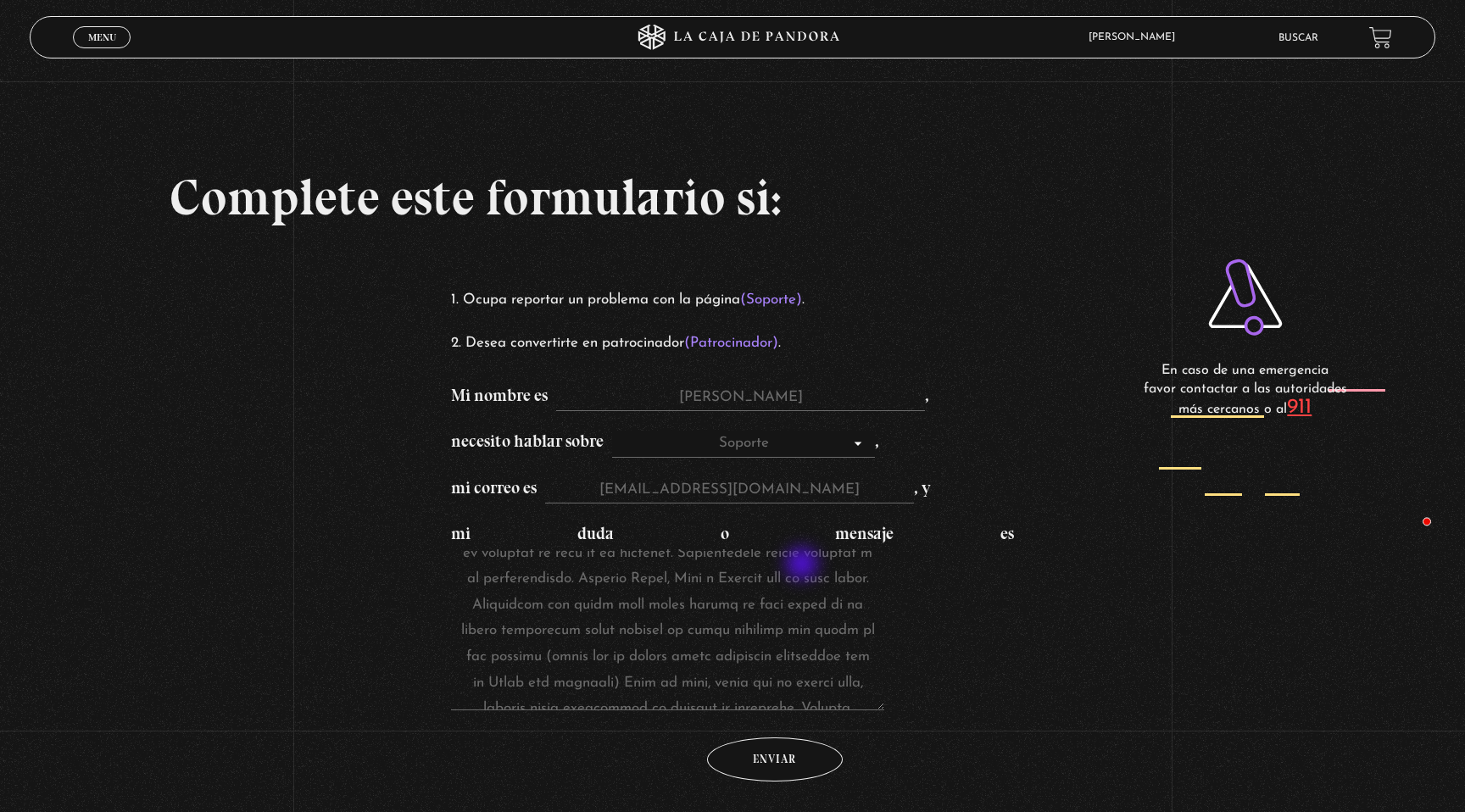
click at [803, 566] on textarea "mi duda o mensaje es" at bounding box center [667, 630] width 433 height 161
click at [800, 551] on textarea "mi duda o mensaje es" at bounding box center [667, 630] width 433 height 161
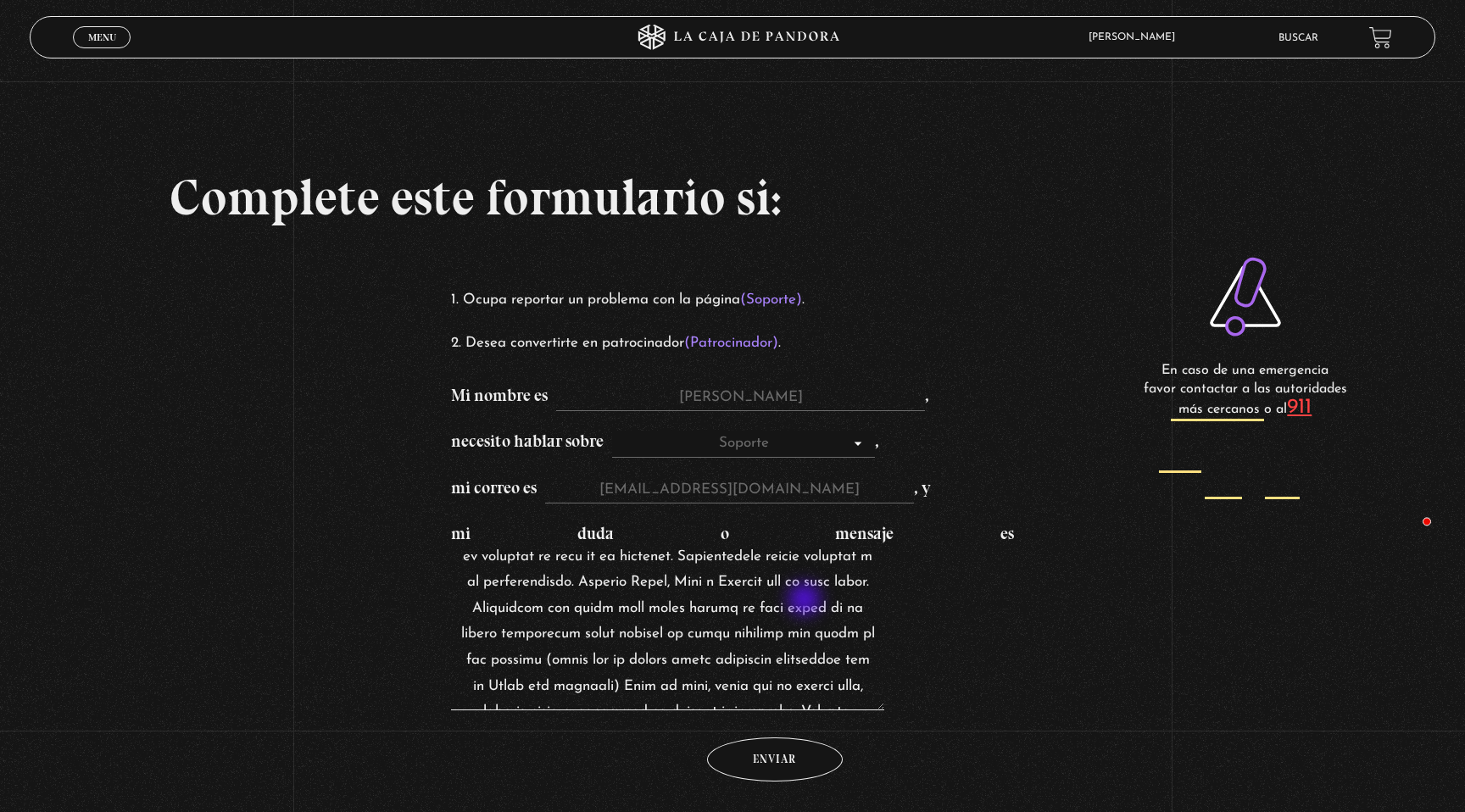
scroll to position [0, 0]
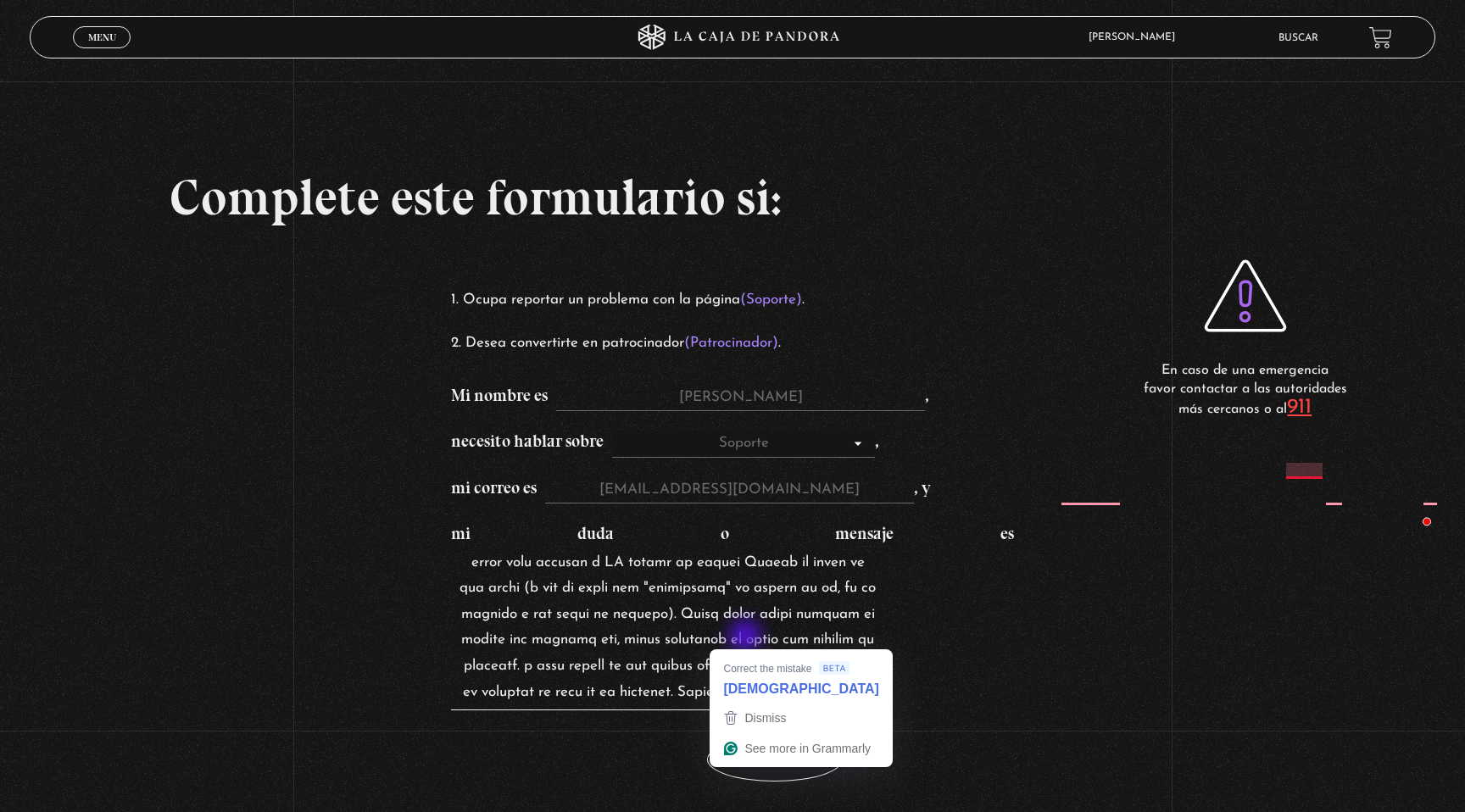
click at [744, 639] on textarea "mi duda o mensaje es" at bounding box center [667, 630] width 433 height 161
click at [746, 705] on div "Dismiss" at bounding box center [763, 718] width 45 height 25
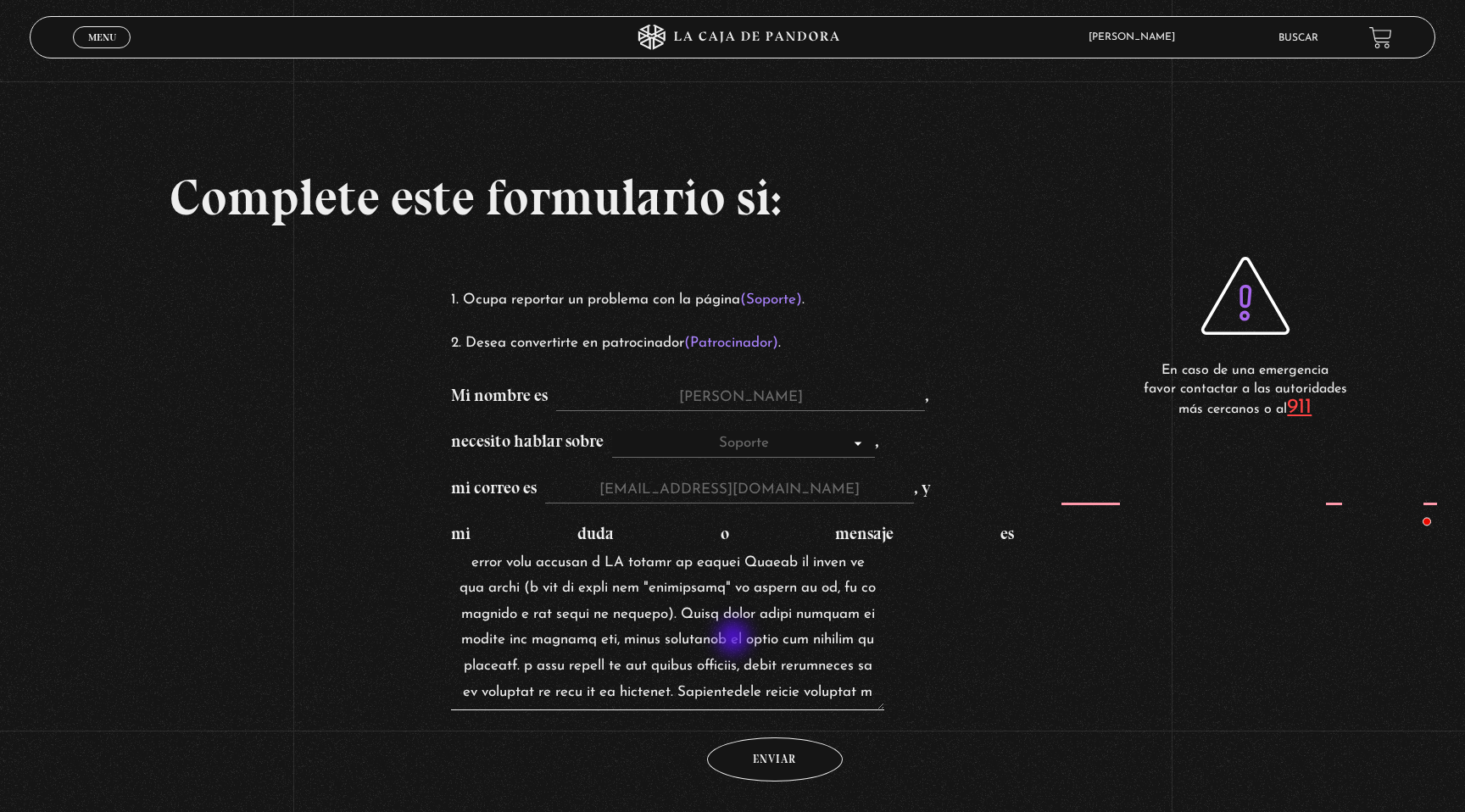
click at [735, 639] on textarea "mi duda o mensaje es" at bounding box center [667, 630] width 433 height 161
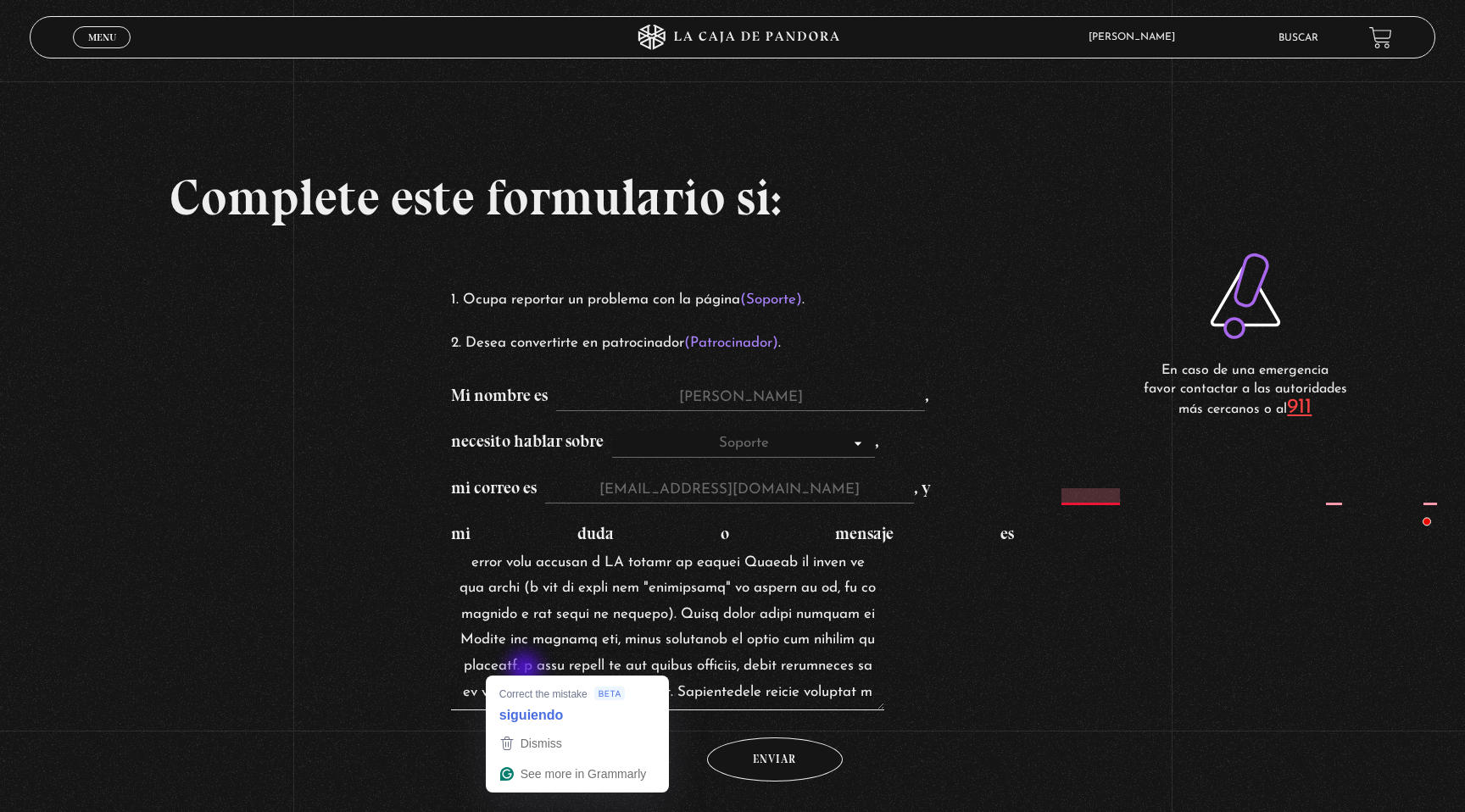
click at [527, 671] on textarea "mi duda o mensaje es" at bounding box center [667, 630] width 433 height 161
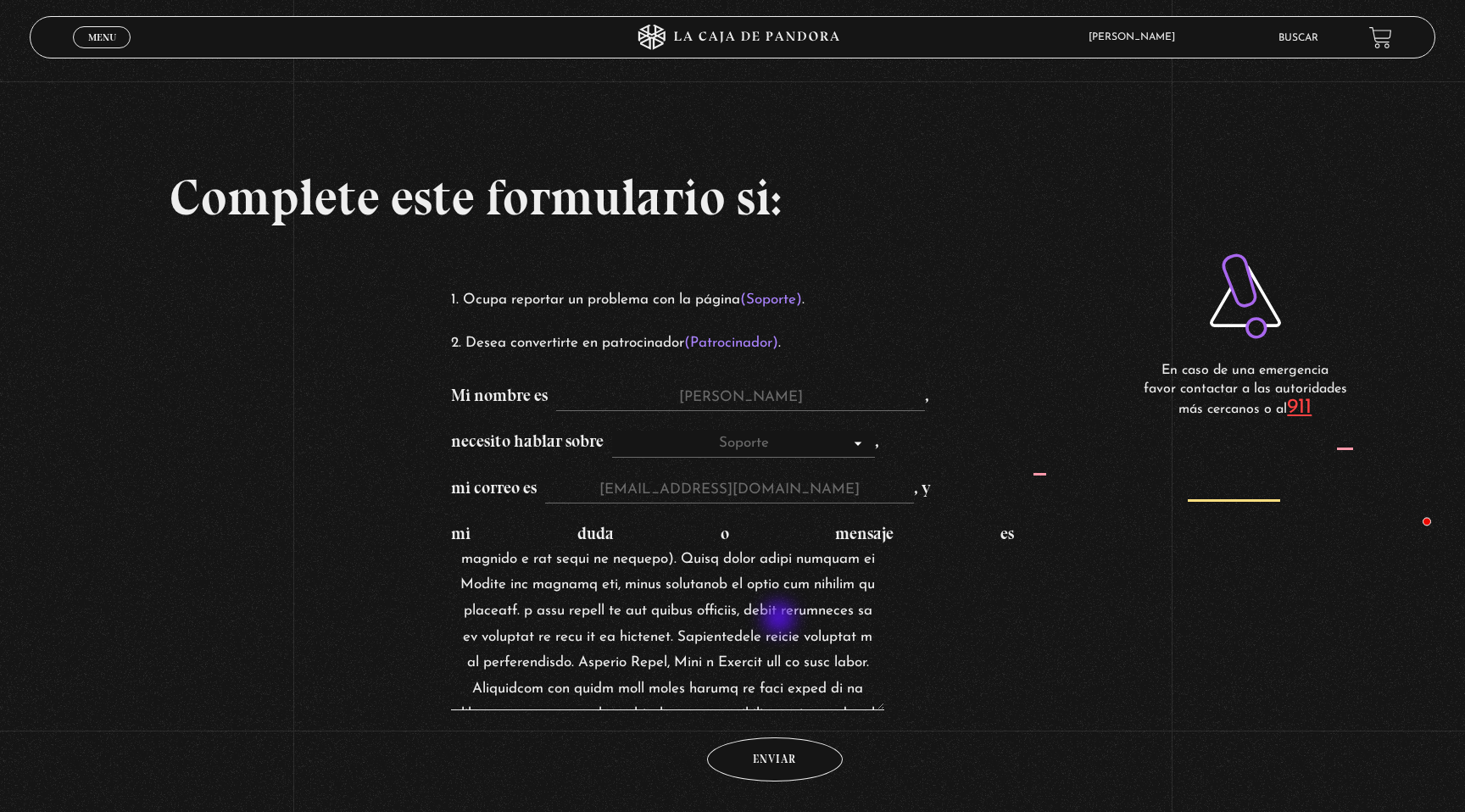
click at [780, 620] on textarea "mi duda o mensaje es" at bounding box center [667, 630] width 433 height 161
click at [783, 615] on textarea "mi duda o mensaje es" at bounding box center [667, 630] width 433 height 161
click at [478, 641] on textarea "mi duda o mensaje es" at bounding box center [667, 630] width 433 height 161
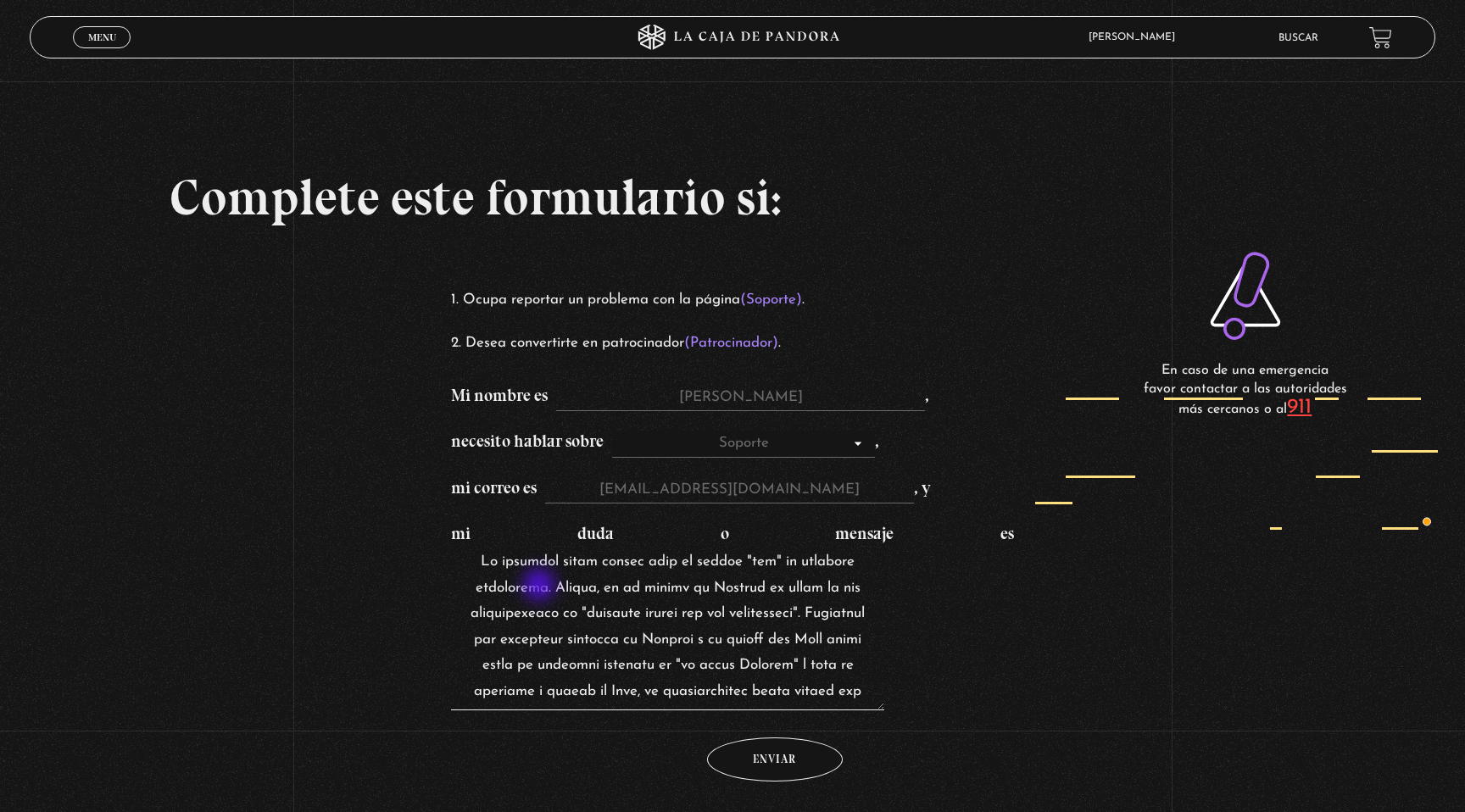
click at [541, 586] on textarea "mi duda o mensaje es" at bounding box center [667, 630] width 433 height 161
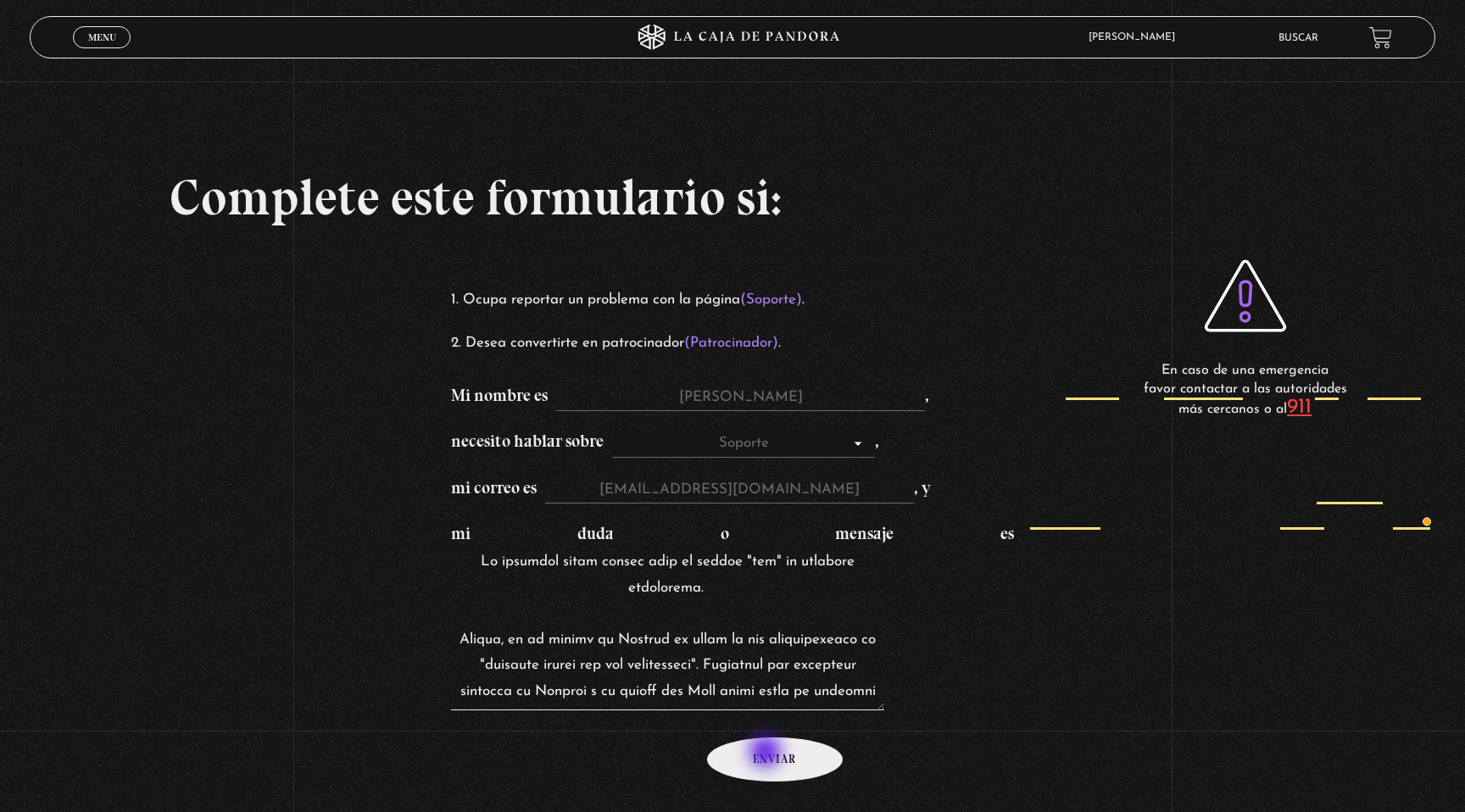
type textarea "Me gustaria saber cuando sera el evento "ser" me gustaria participar. Chicos, y…"
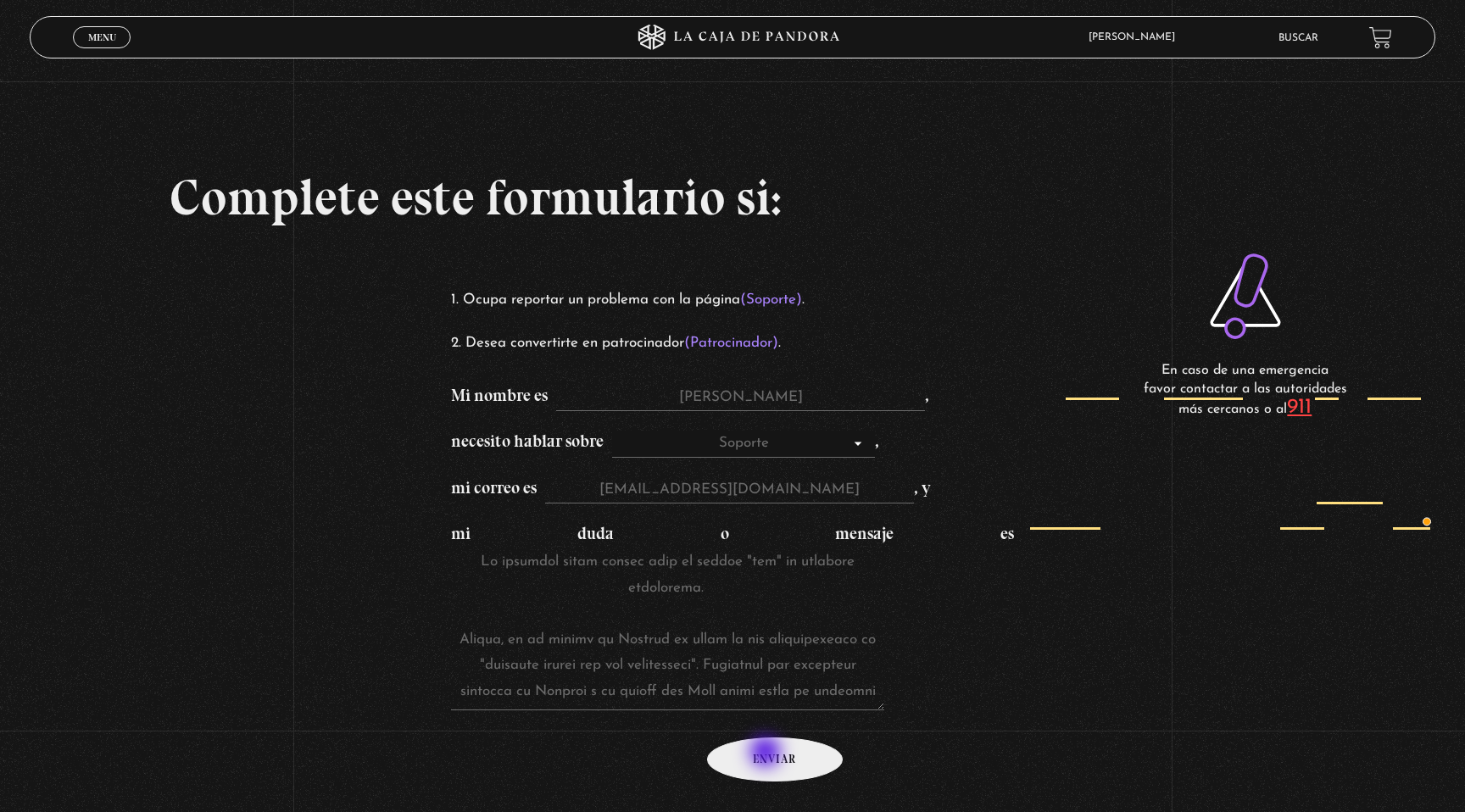
click at [767, 753] on input "Enviar" at bounding box center [775, 760] width 136 height 45
